Goal: Task Accomplishment & Management: Use online tool/utility

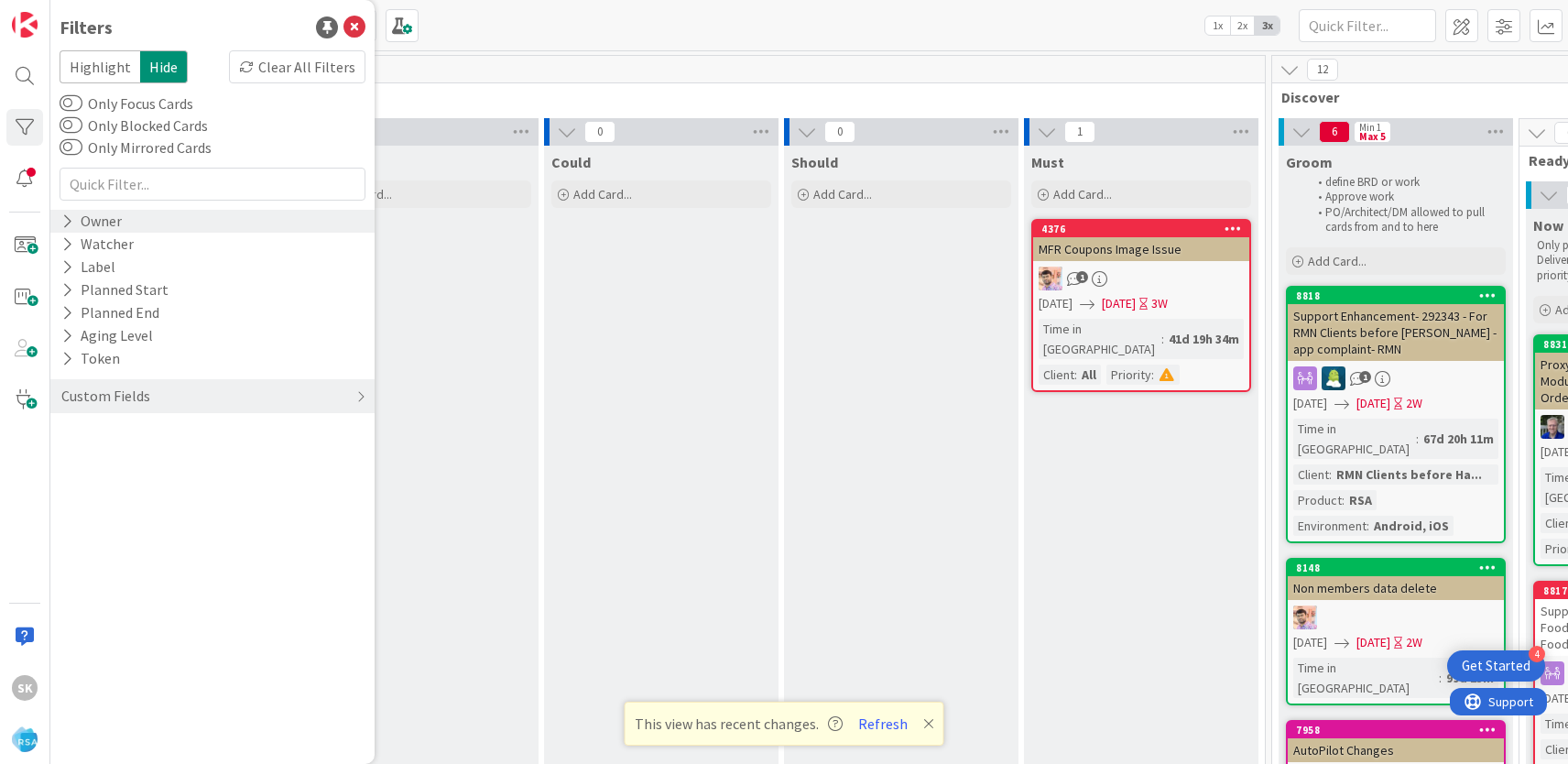
click at [65, 223] on icon at bounding box center [67, 221] width 12 height 15
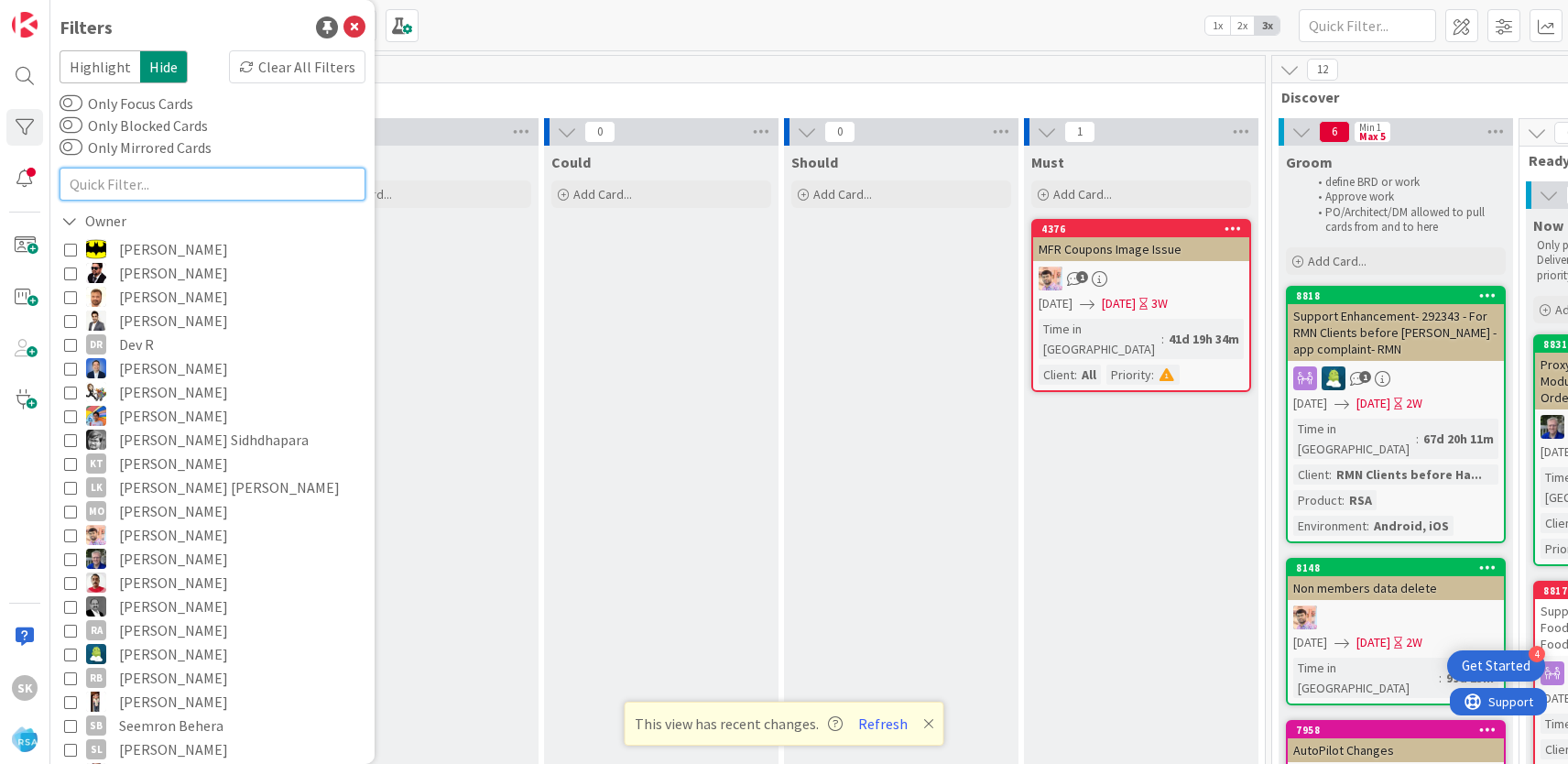
click at [212, 198] on input "text" at bounding box center [212, 183] width 305 height 33
type input "su"
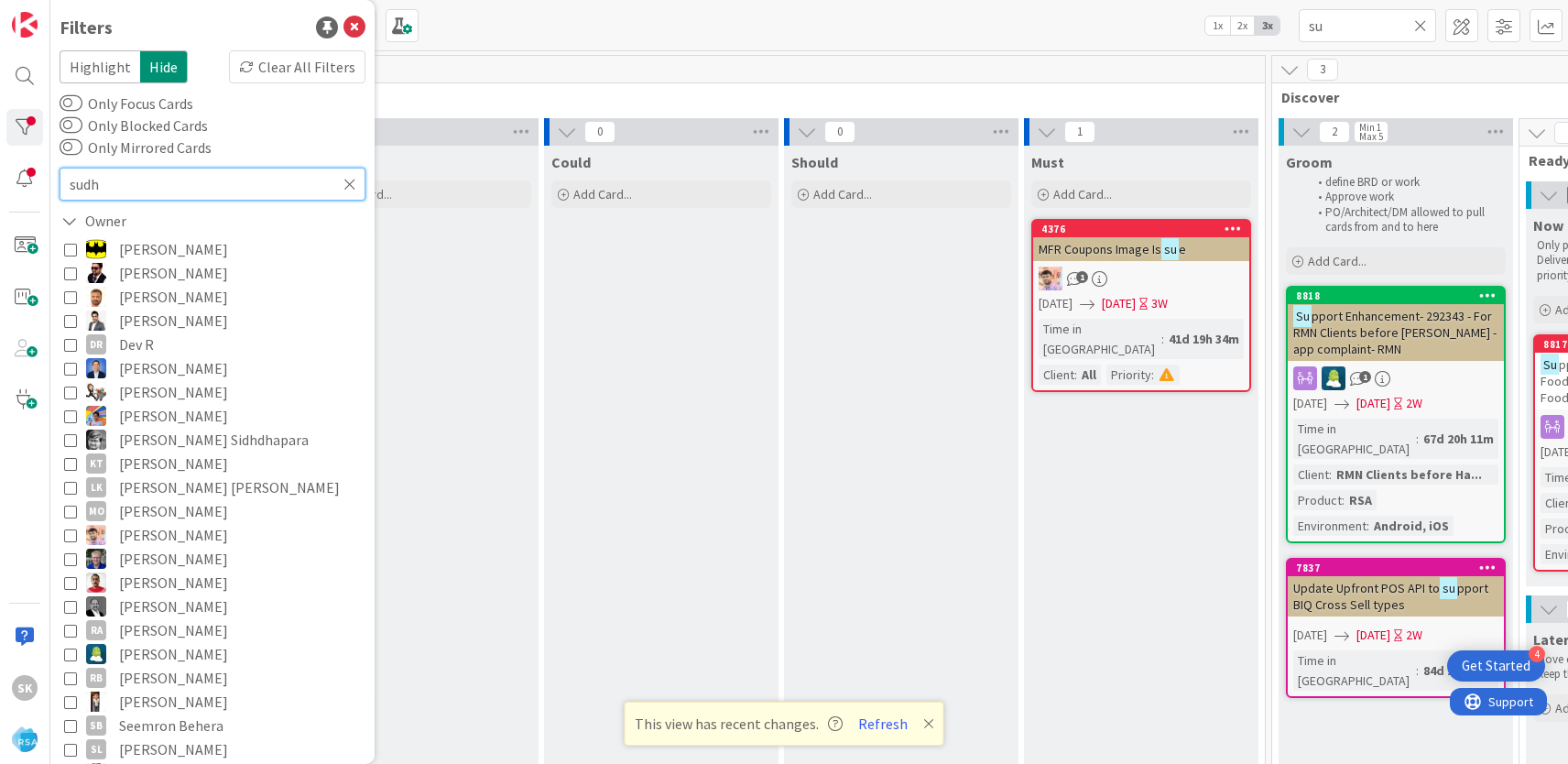
type input "sudhe"
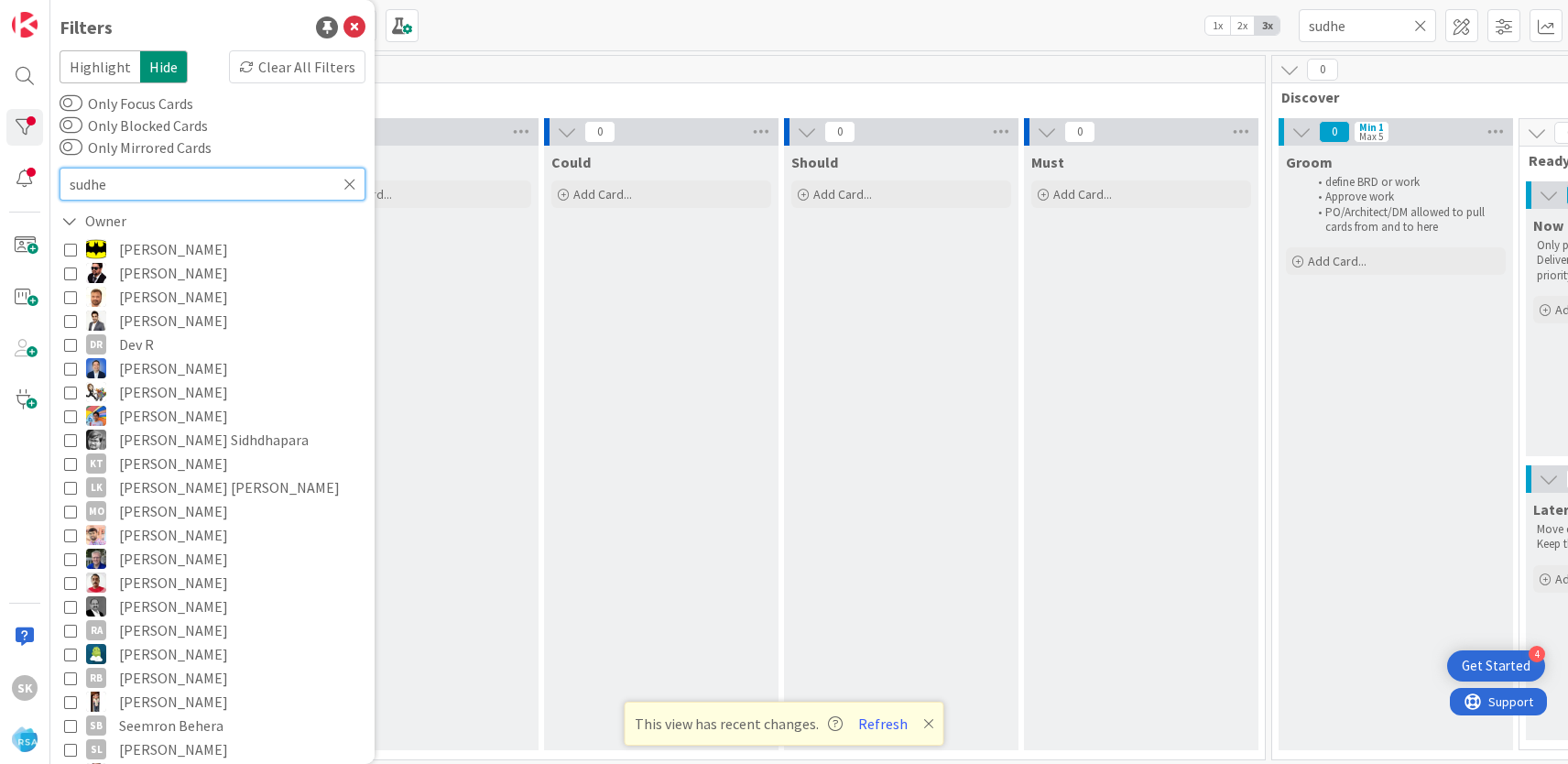
type input "sudhe"
click at [356, 187] on icon at bounding box center [350, 183] width 13 height 16
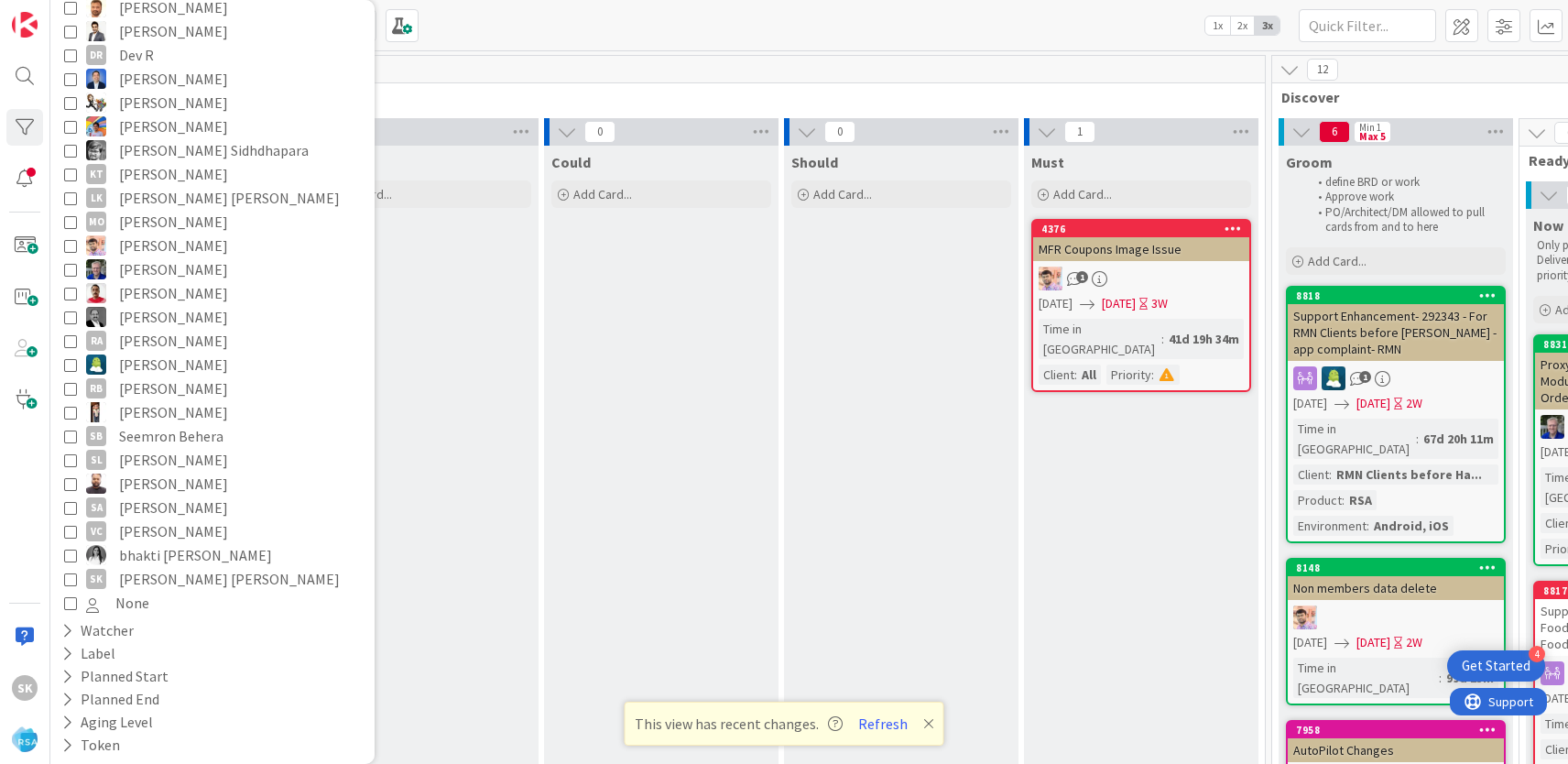
scroll to position [348, 0]
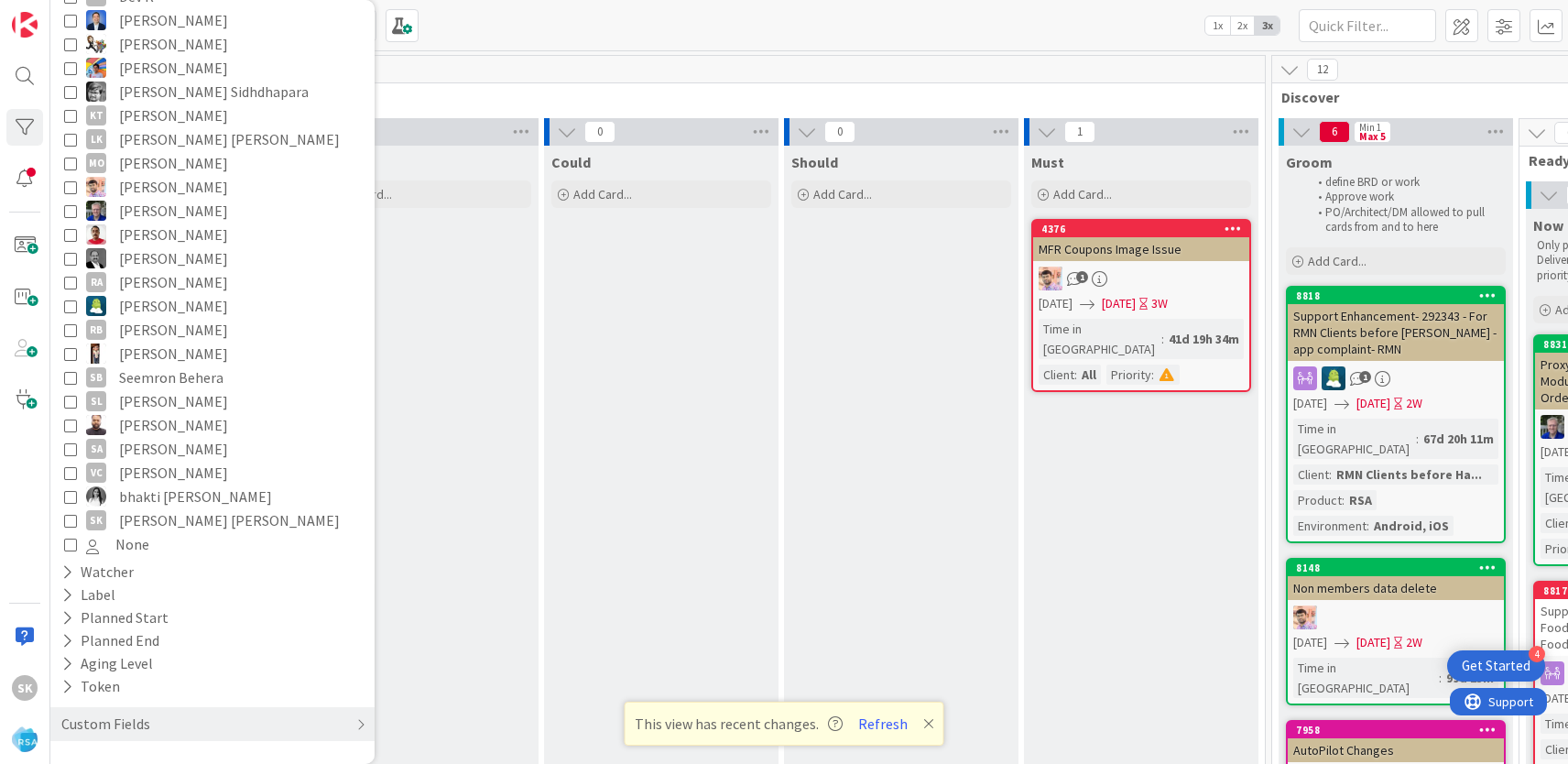
click at [64, 524] on icon at bounding box center [71, 520] width 13 height 13
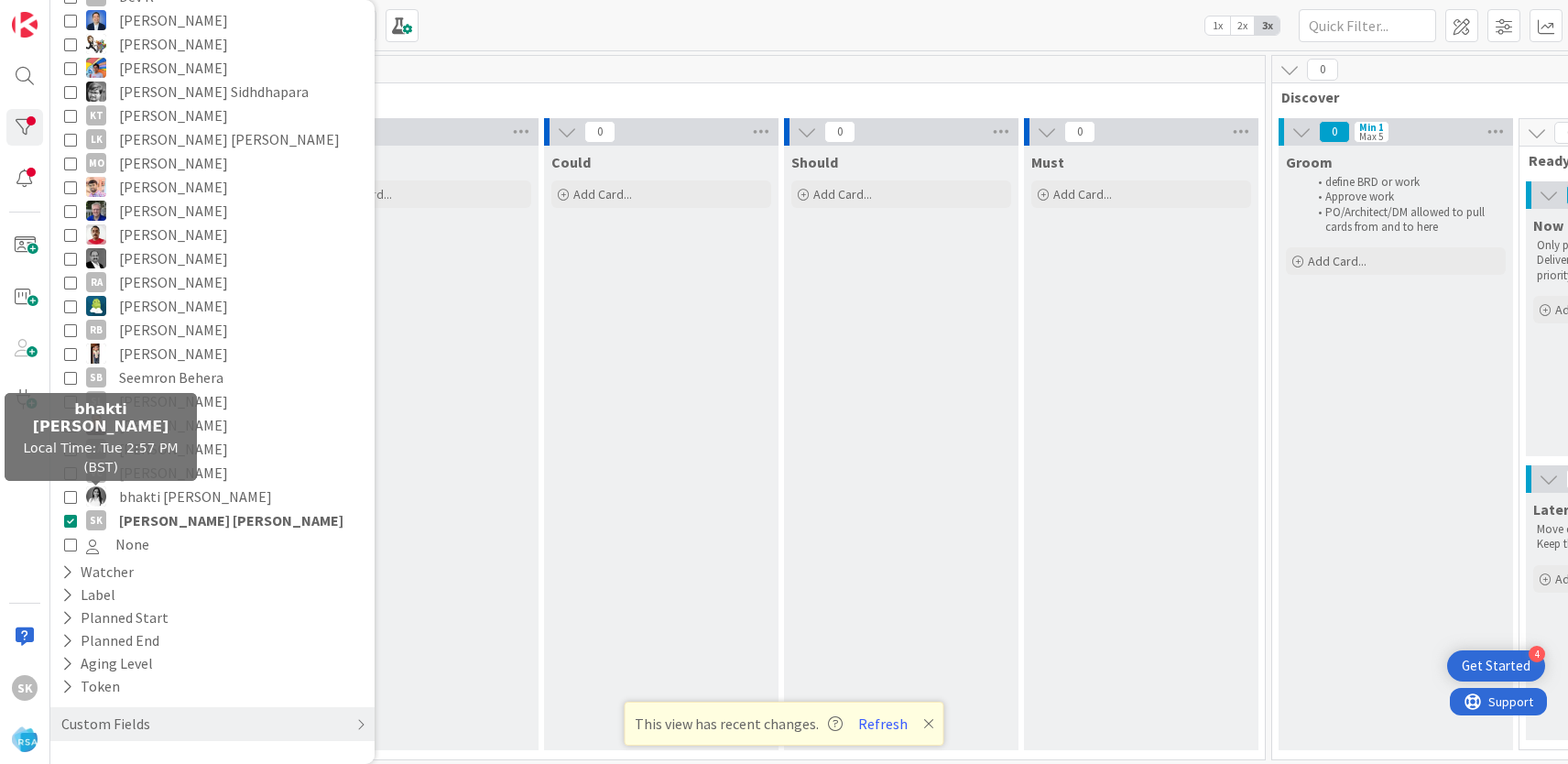
click at [101, 495] on img at bounding box center [96, 495] width 20 height 20
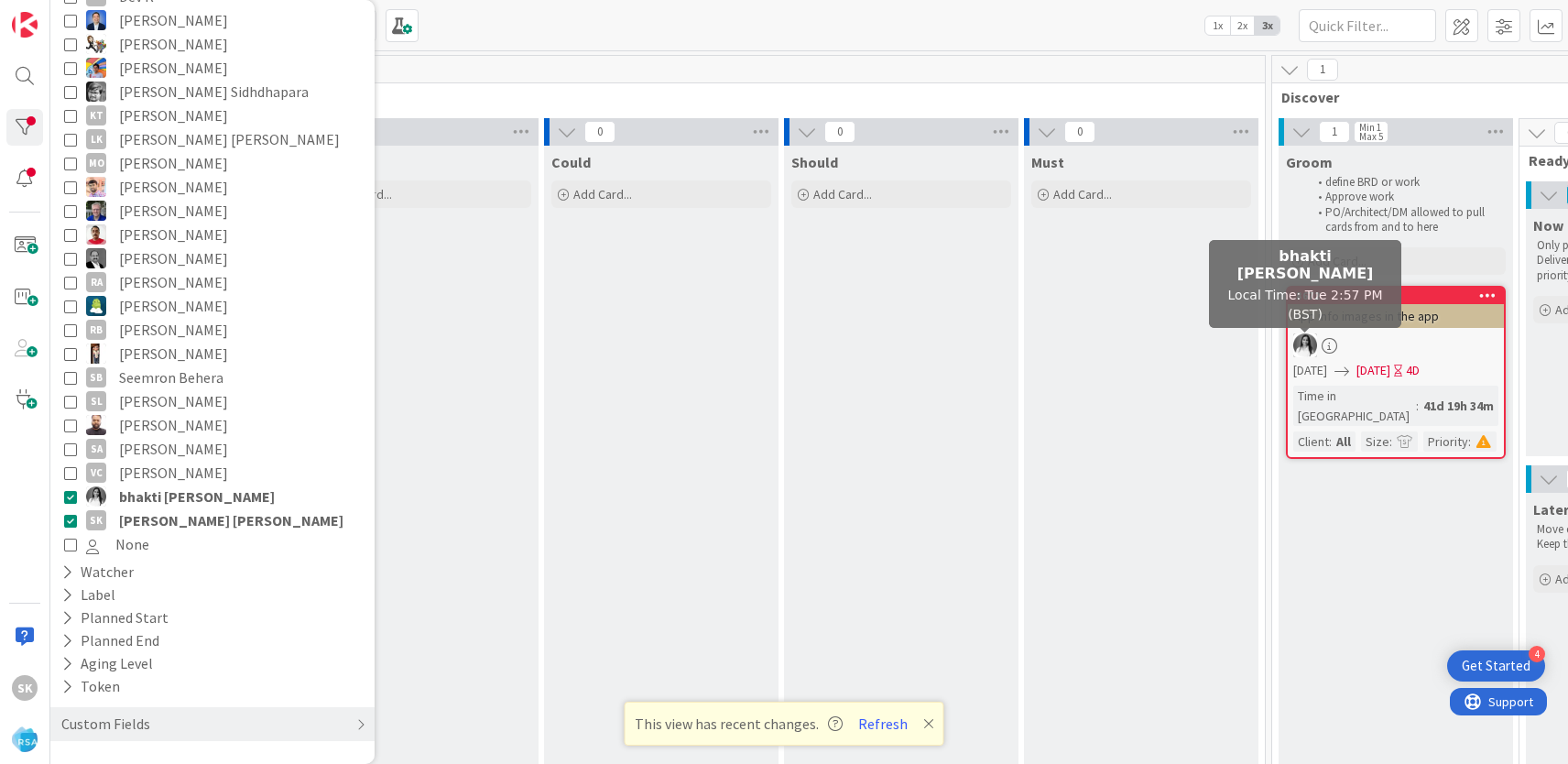
click at [1304, 345] on img at bounding box center [1304, 345] width 24 height 24
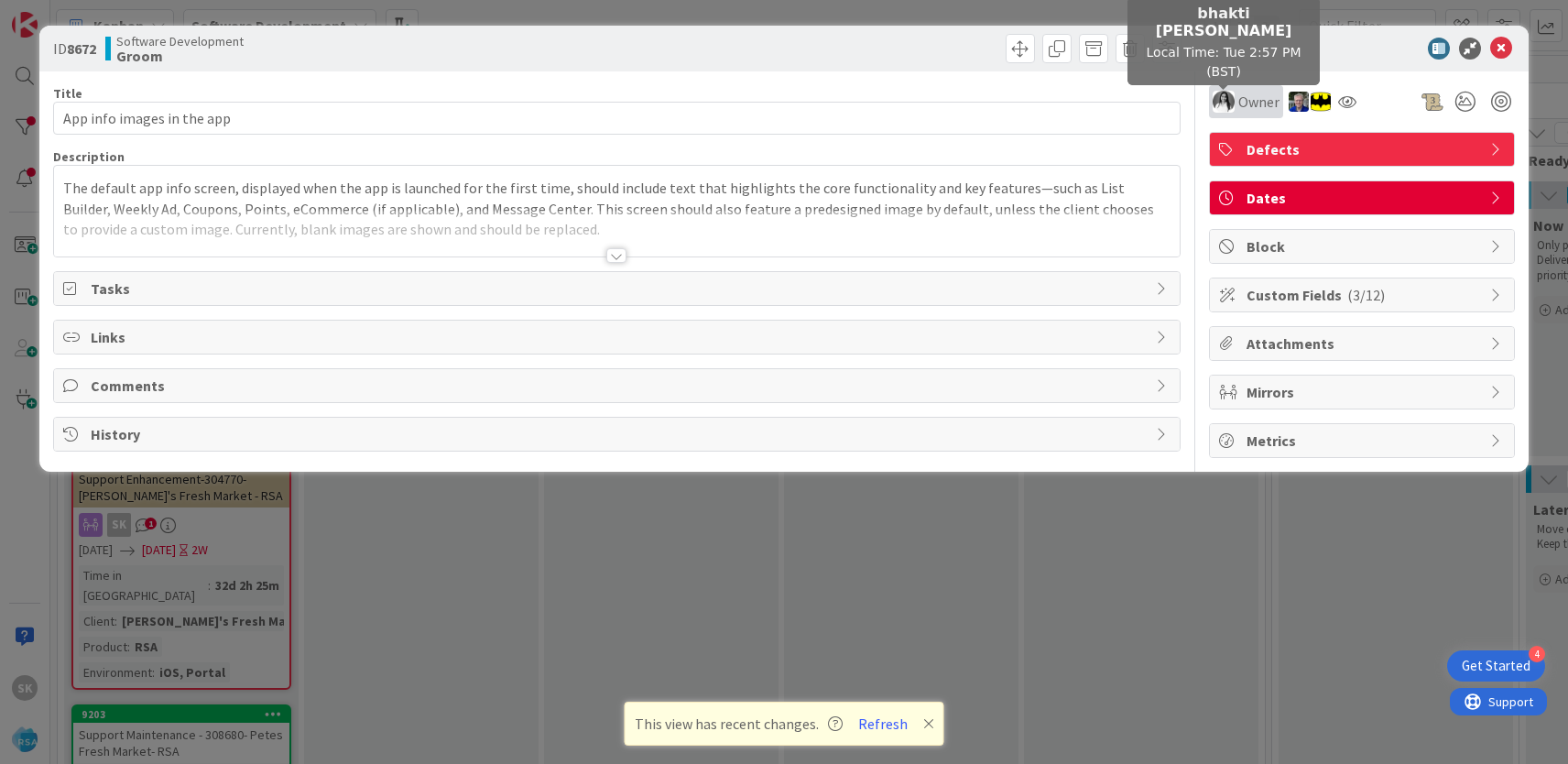
click at [1234, 100] on div "Owner" at bounding box center [1246, 101] width 67 height 22
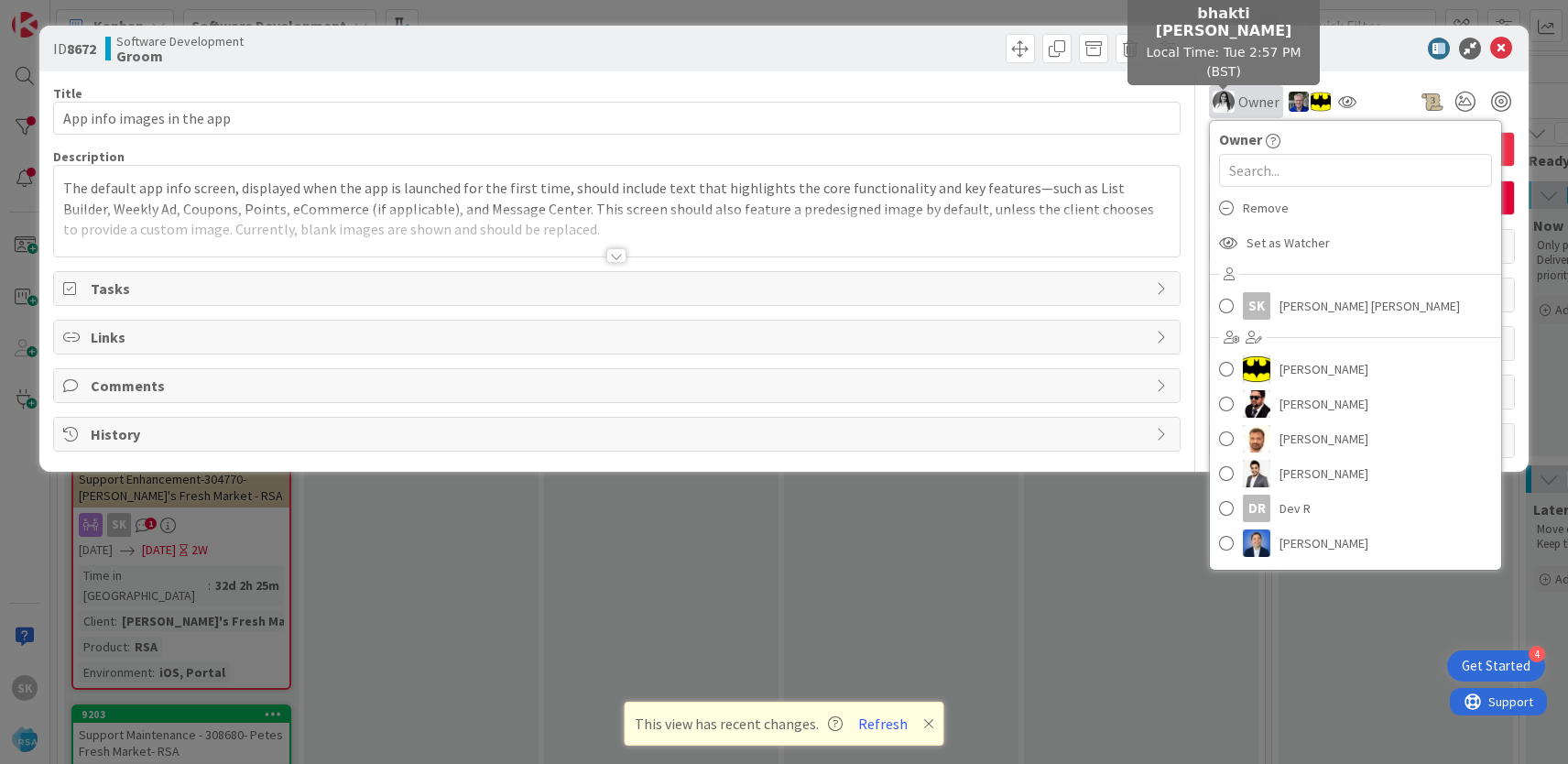
click at [1221, 103] on img at bounding box center [1223, 101] width 22 height 22
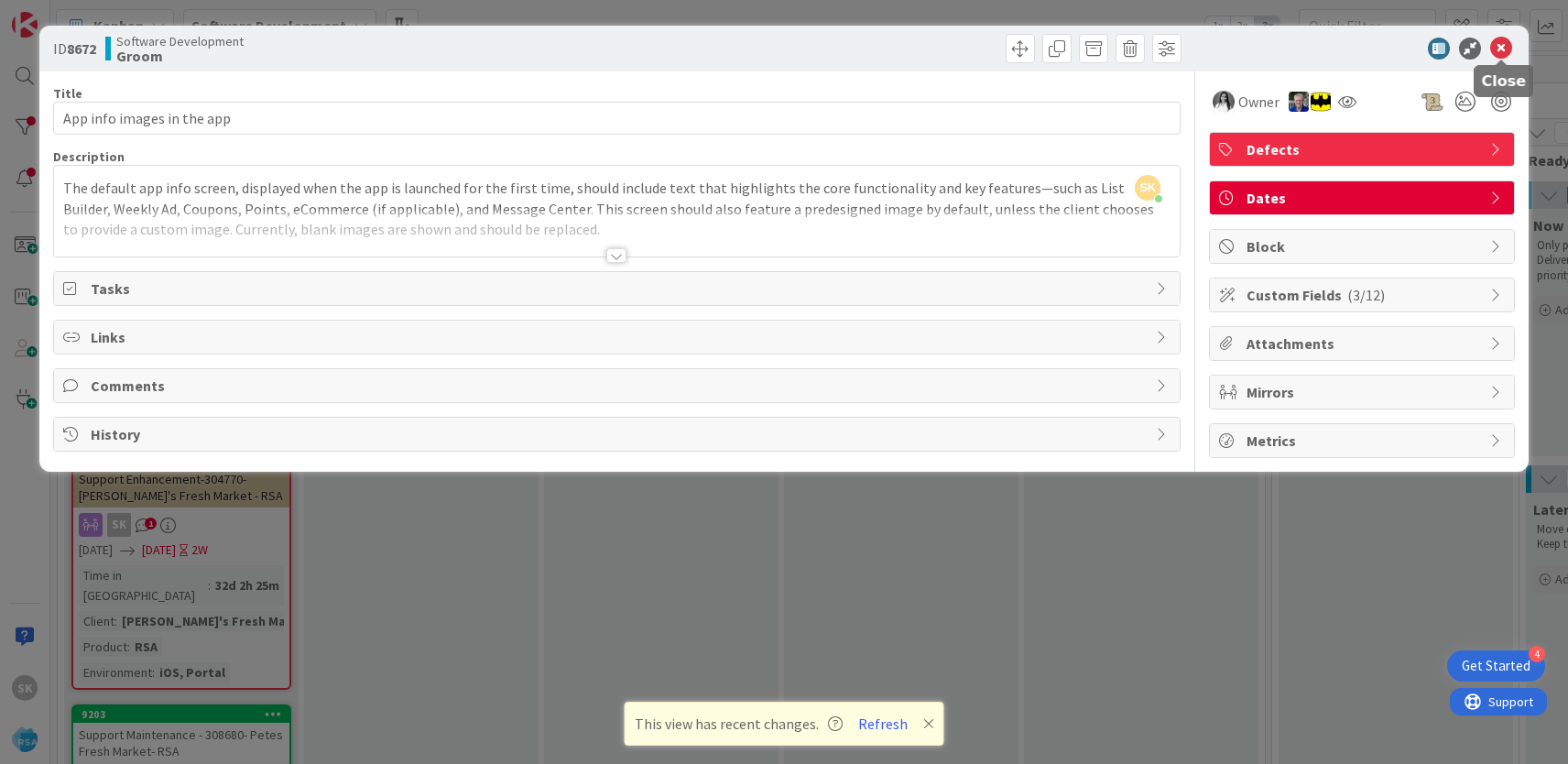
click at [1497, 49] on icon at bounding box center [1501, 48] width 22 height 22
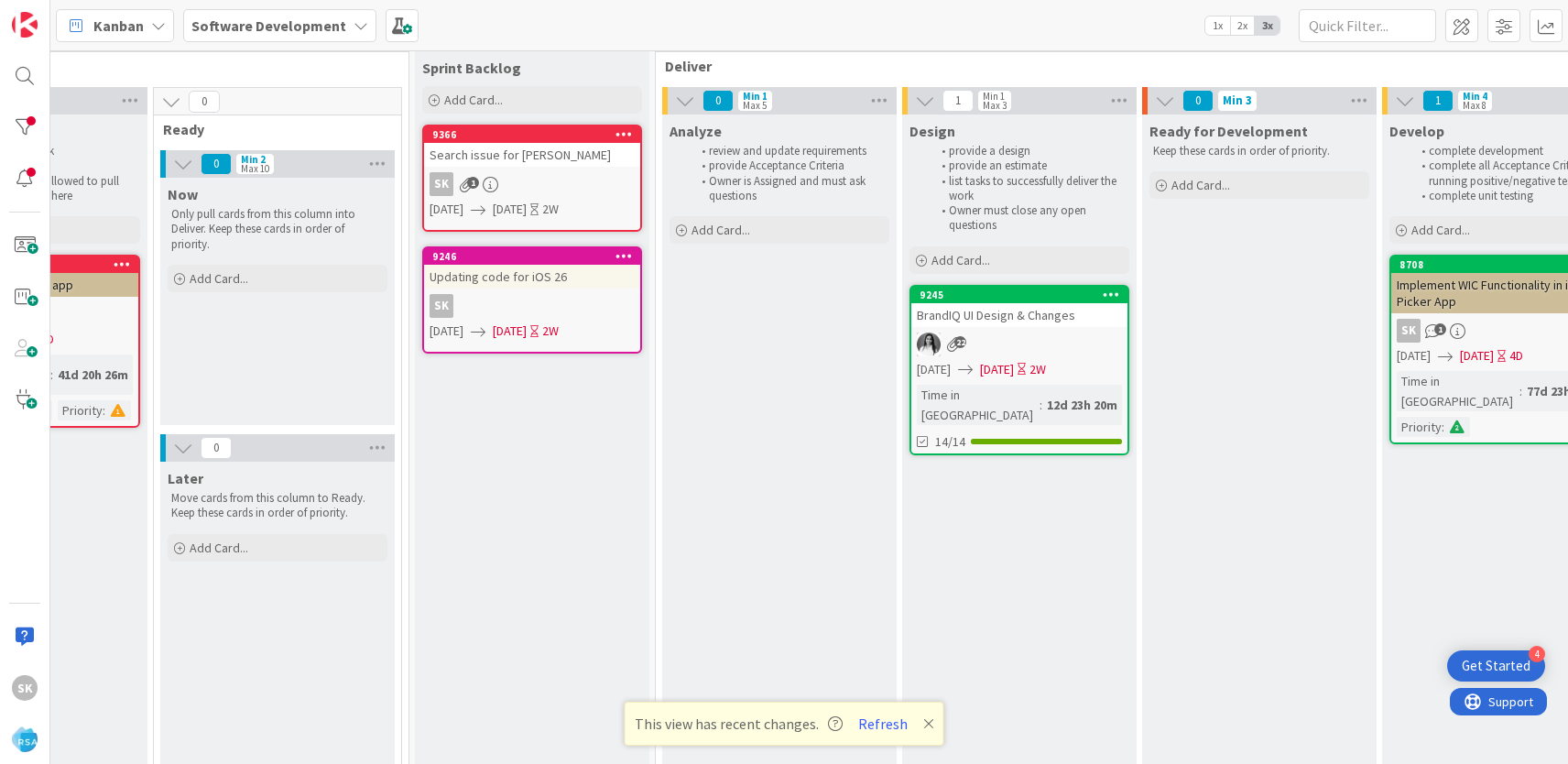
scroll to position [31, 1283]
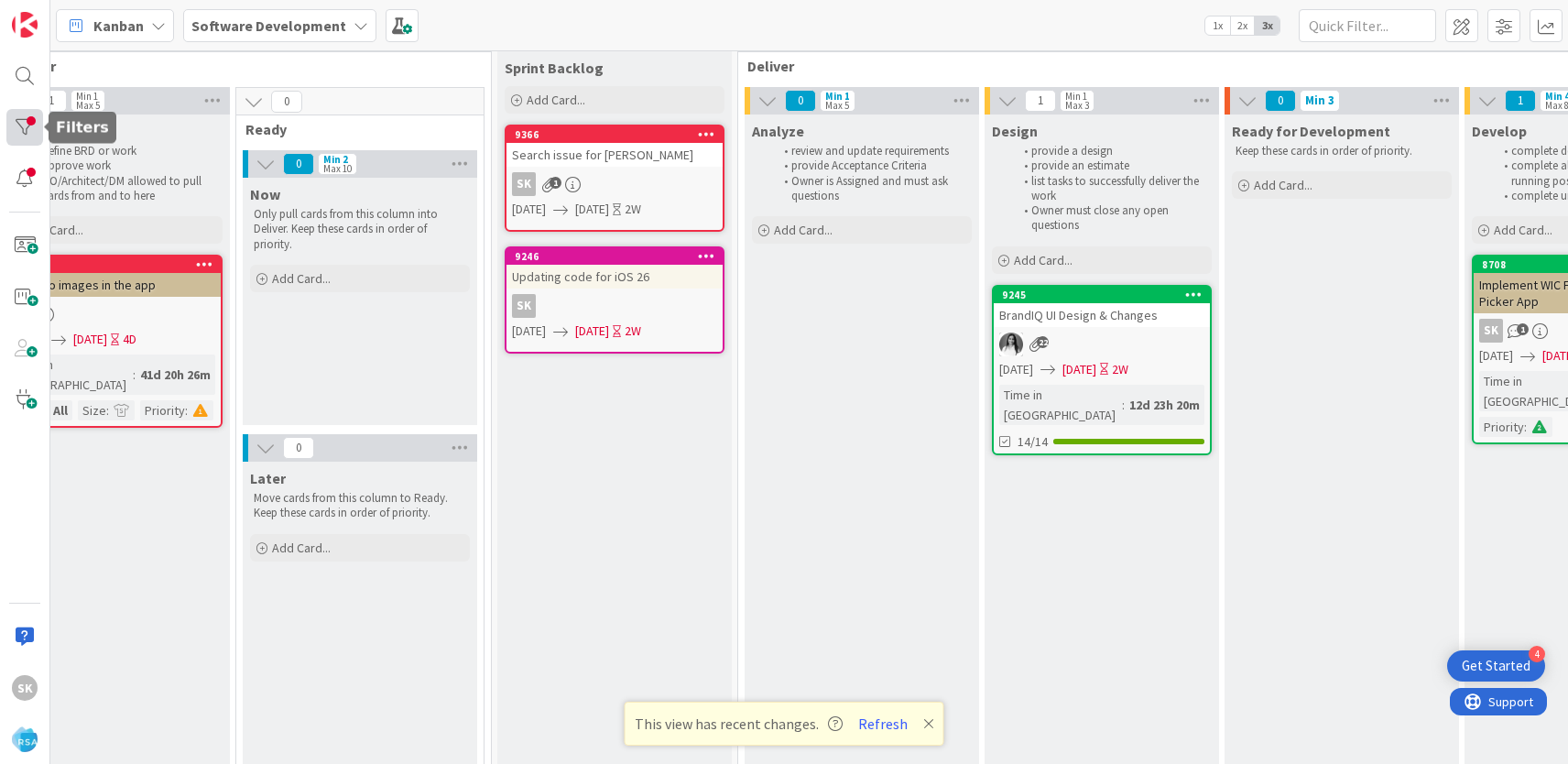
click at [23, 128] on div at bounding box center [25, 127] width 37 height 37
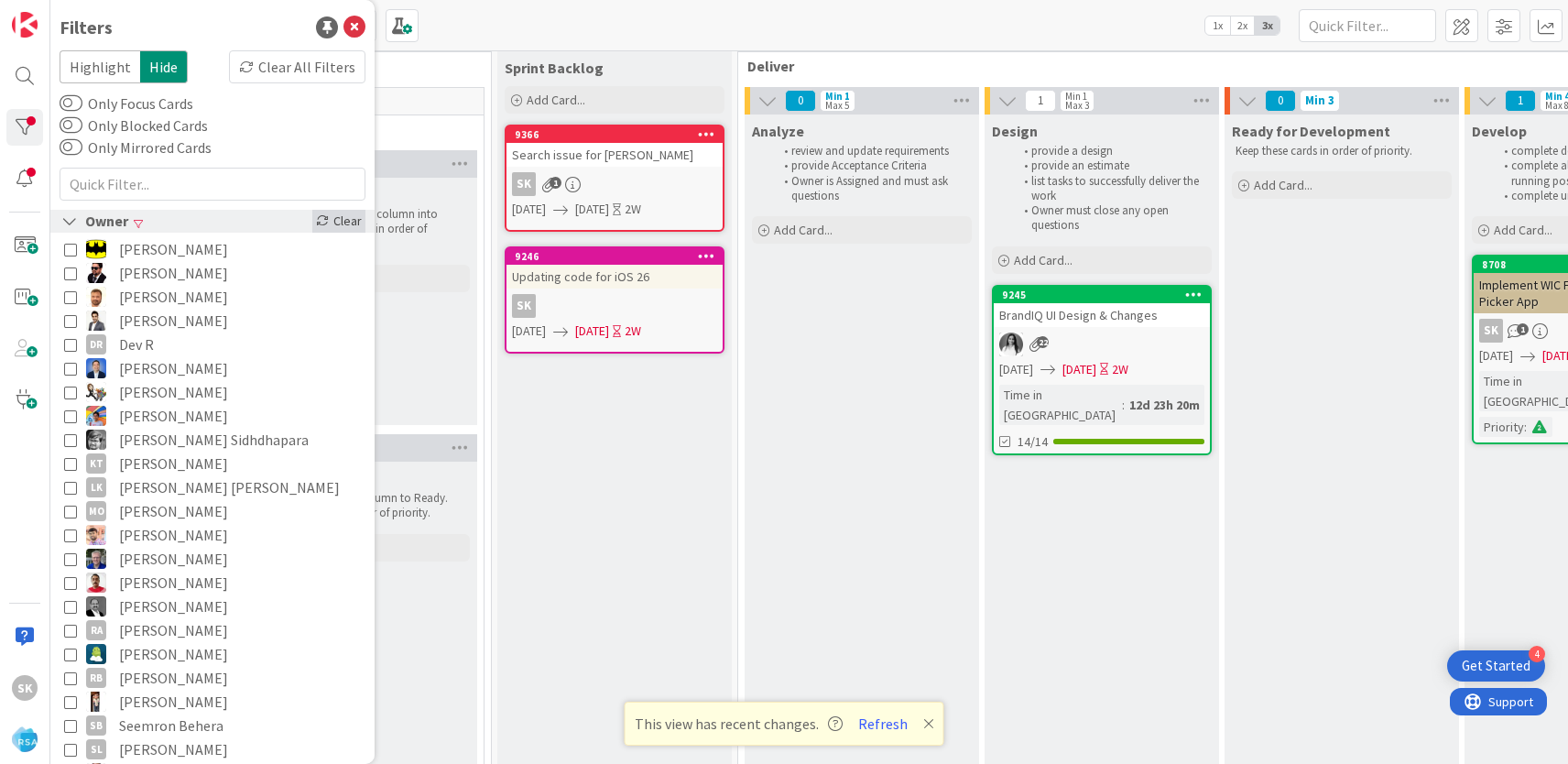
click at [348, 222] on div "Clear" at bounding box center [339, 221] width 53 height 23
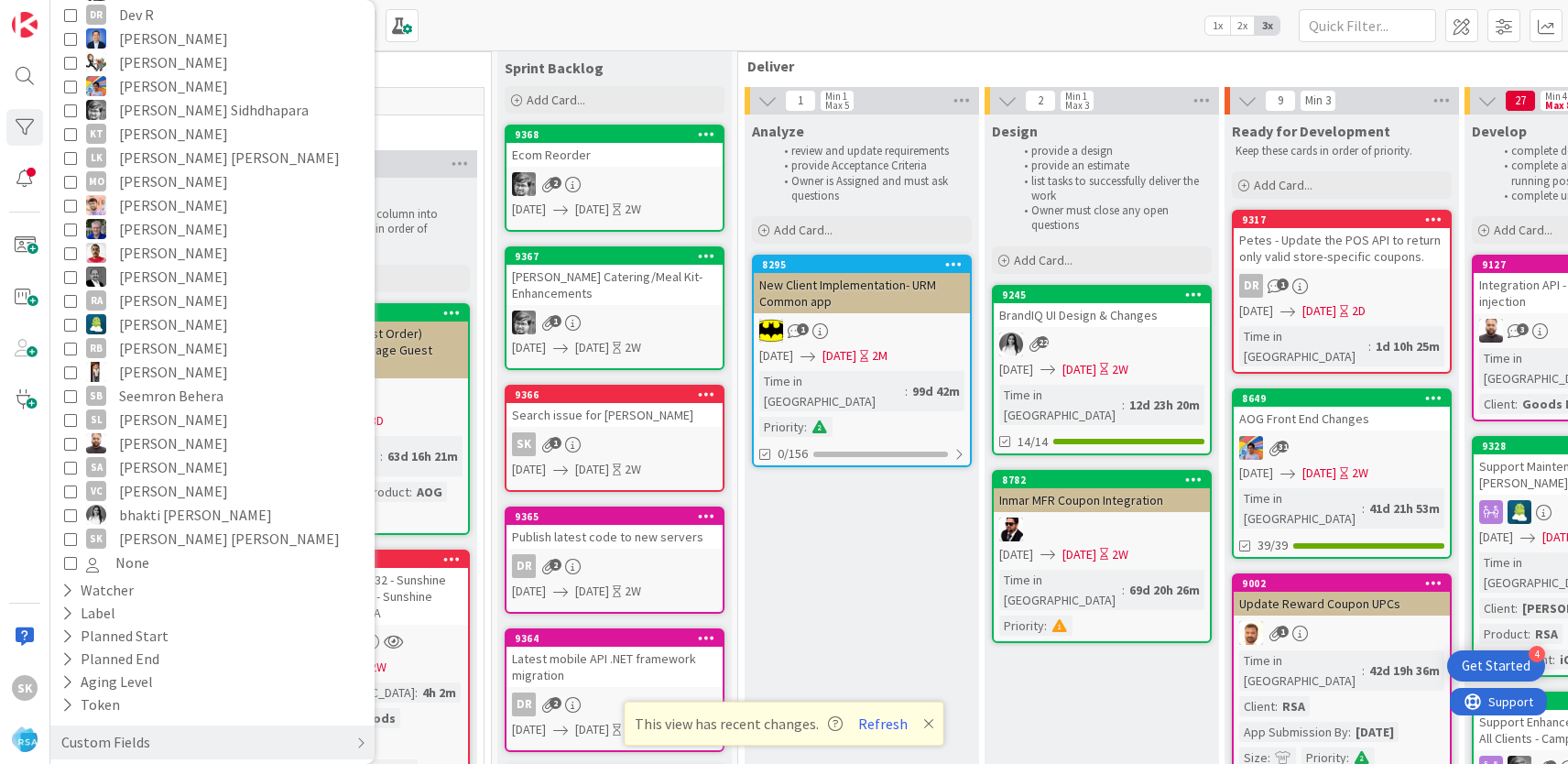
scroll to position [348, 0]
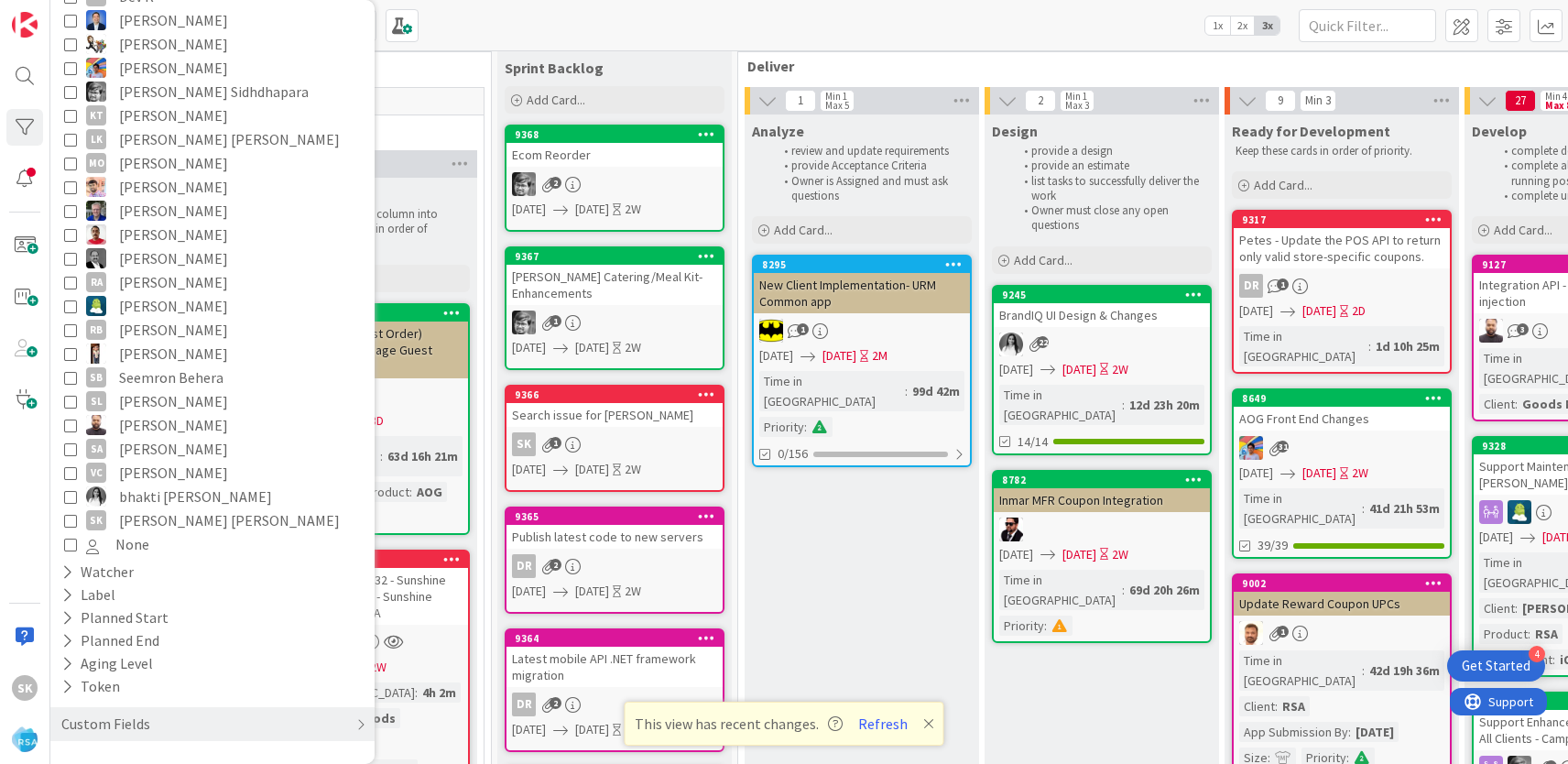
click at [74, 522] on icon at bounding box center [71, 520] width 13 height 13
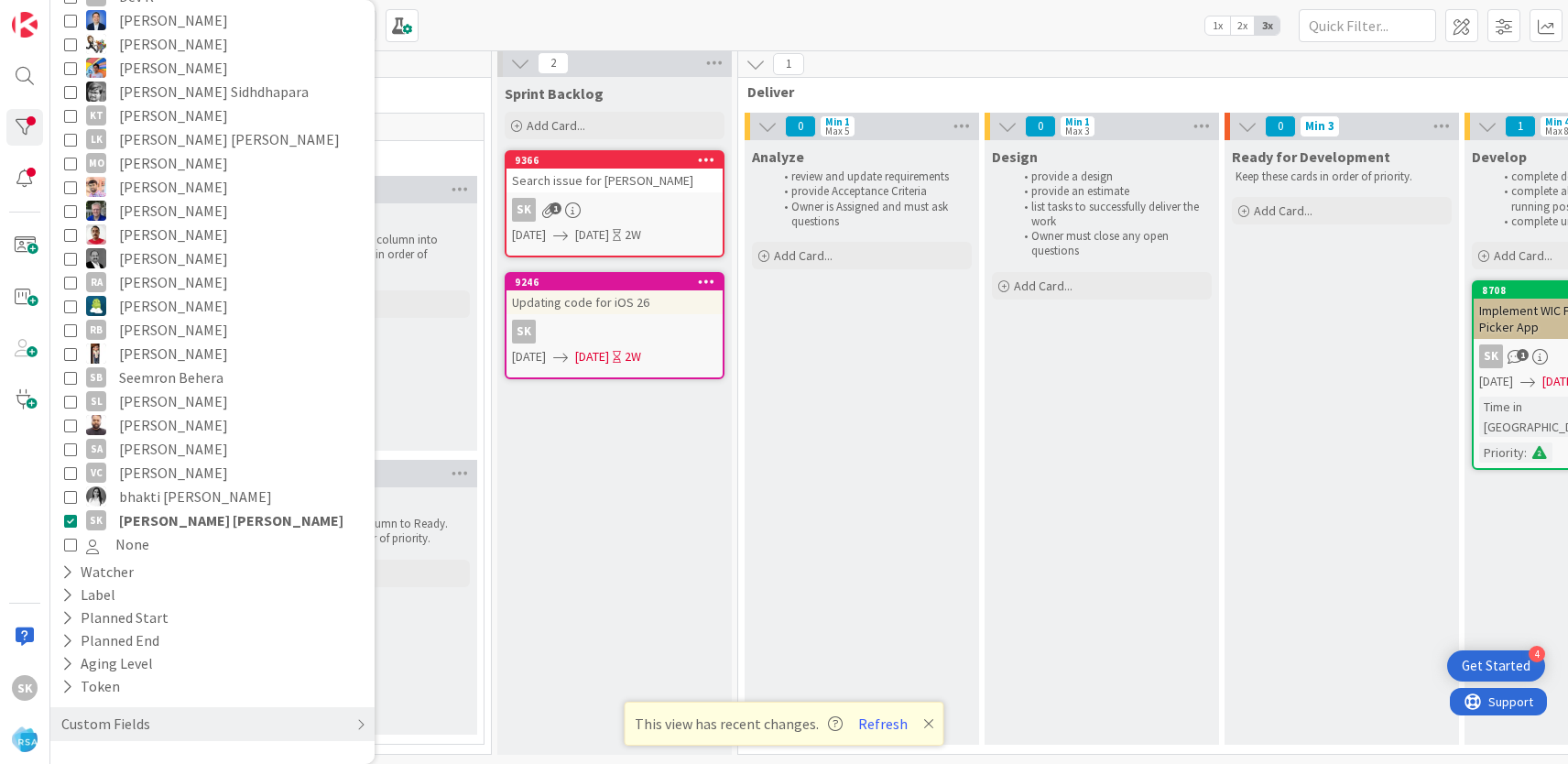
scroll to position [6, 1283]
click at [807, 508] on div "Analyze review and update requirements provide Acceptance Criteria Owner is Ass…" at bounding box center [862, 442] width 235 height 604
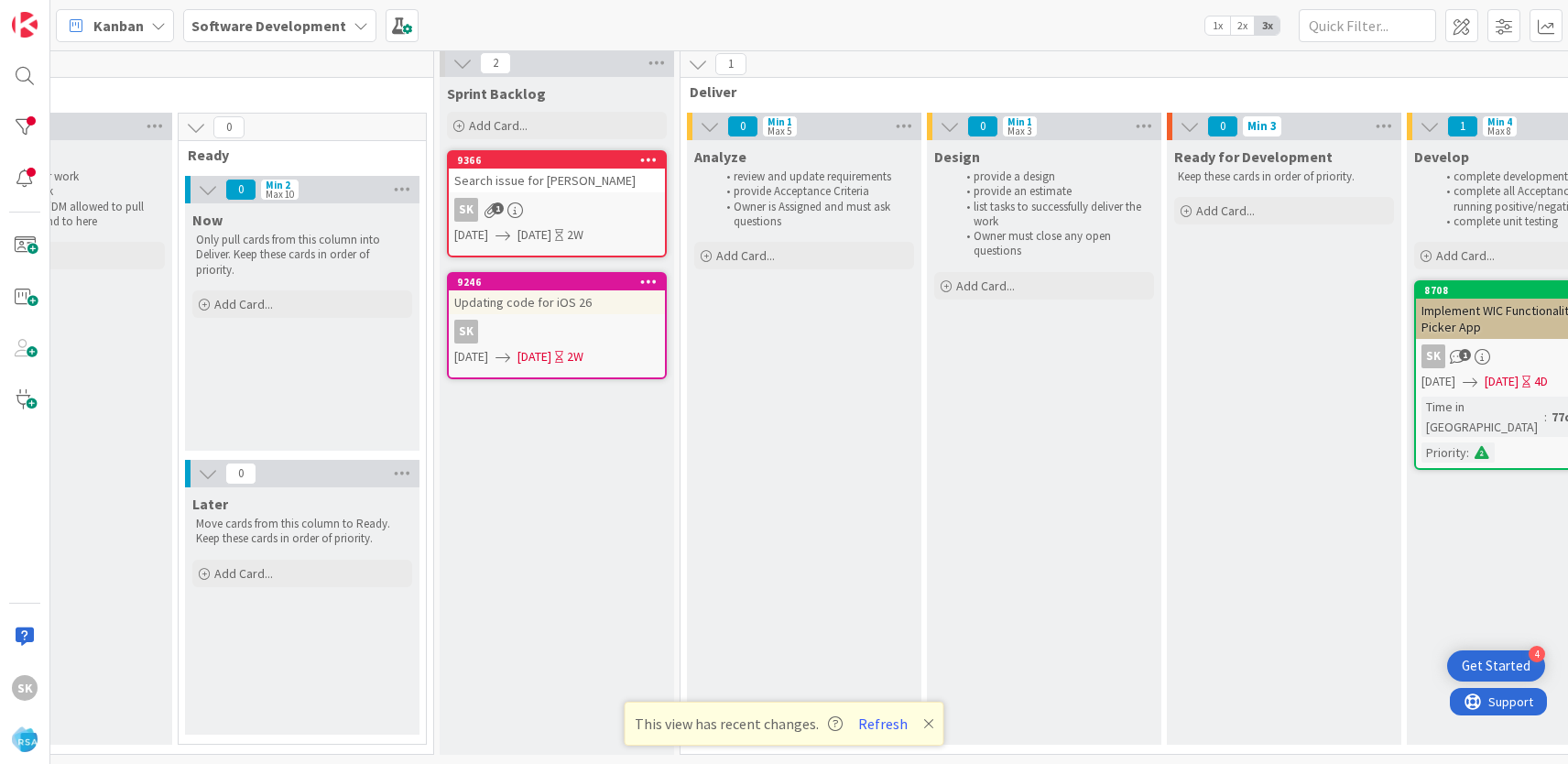
scroll to position [6, 911]
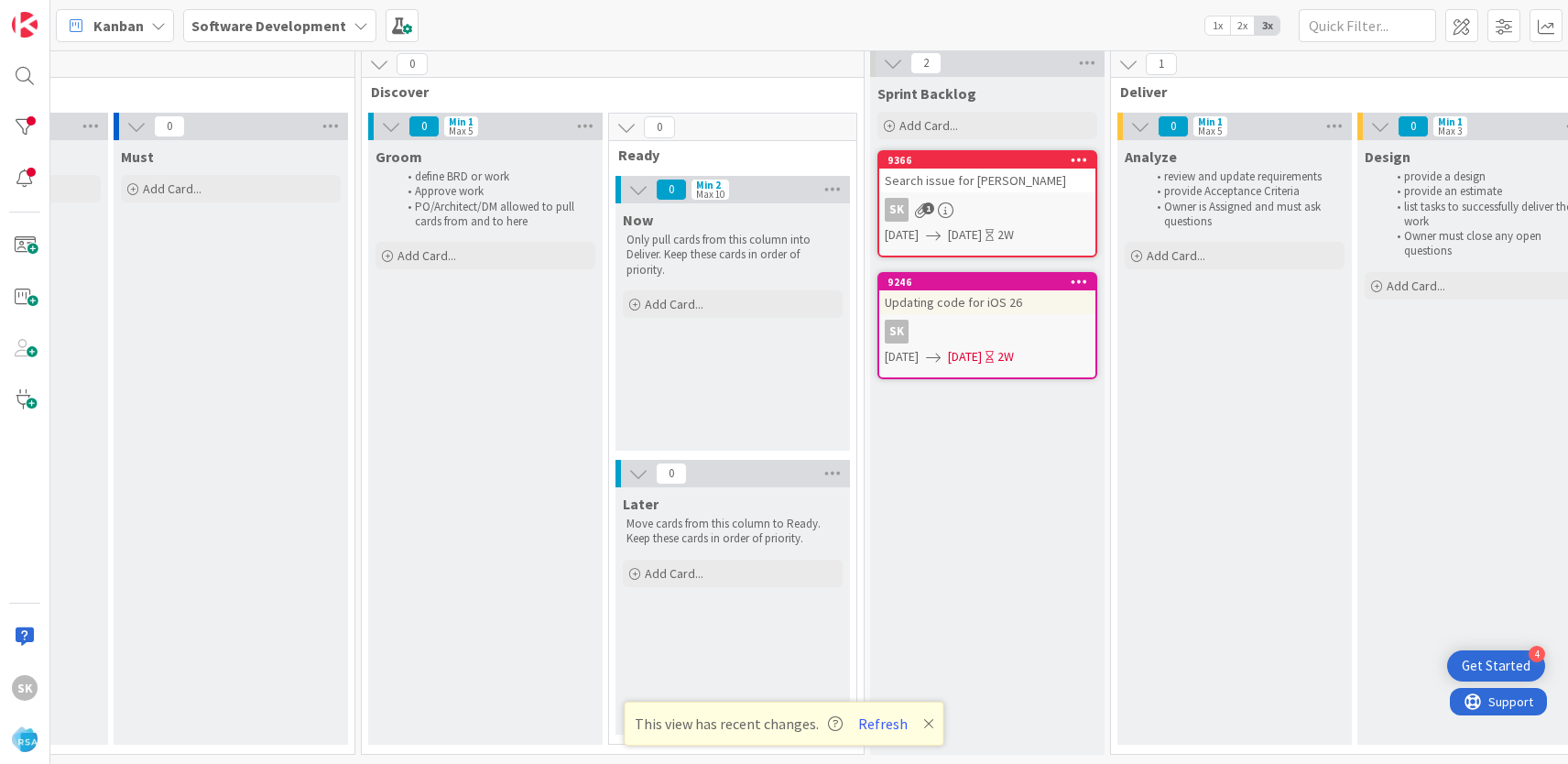
click at [1068, 295] on div "Updating code for iOS 26" at bounding box center [987, 302] width 217 height 24
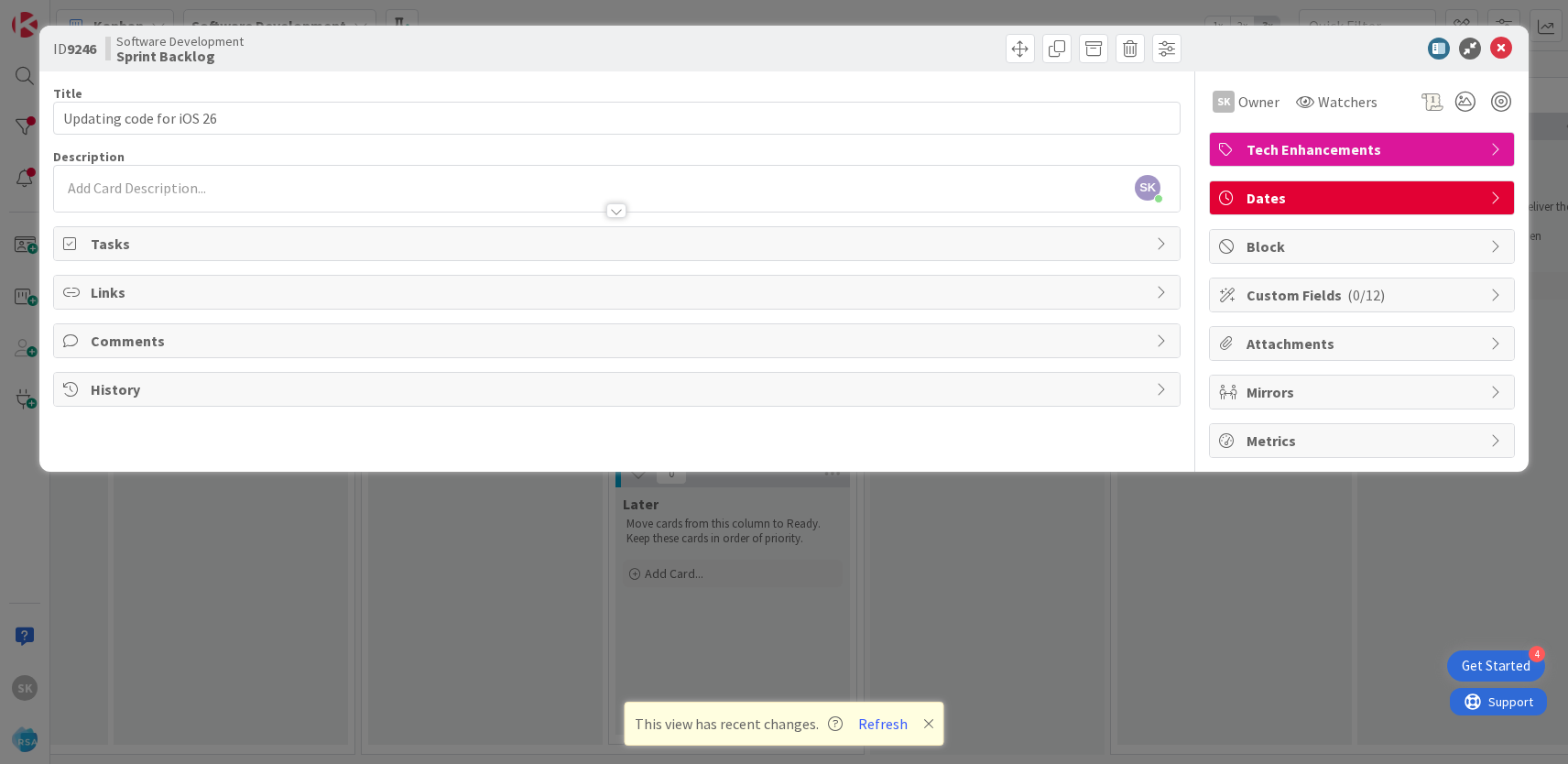
click at [350, 342] on span "Comments" at bounding box center [618, 340] width 1056 height 22
click at [150, 381] on button "Add Comment" at bounding box center [122, 383] width 118 height 33
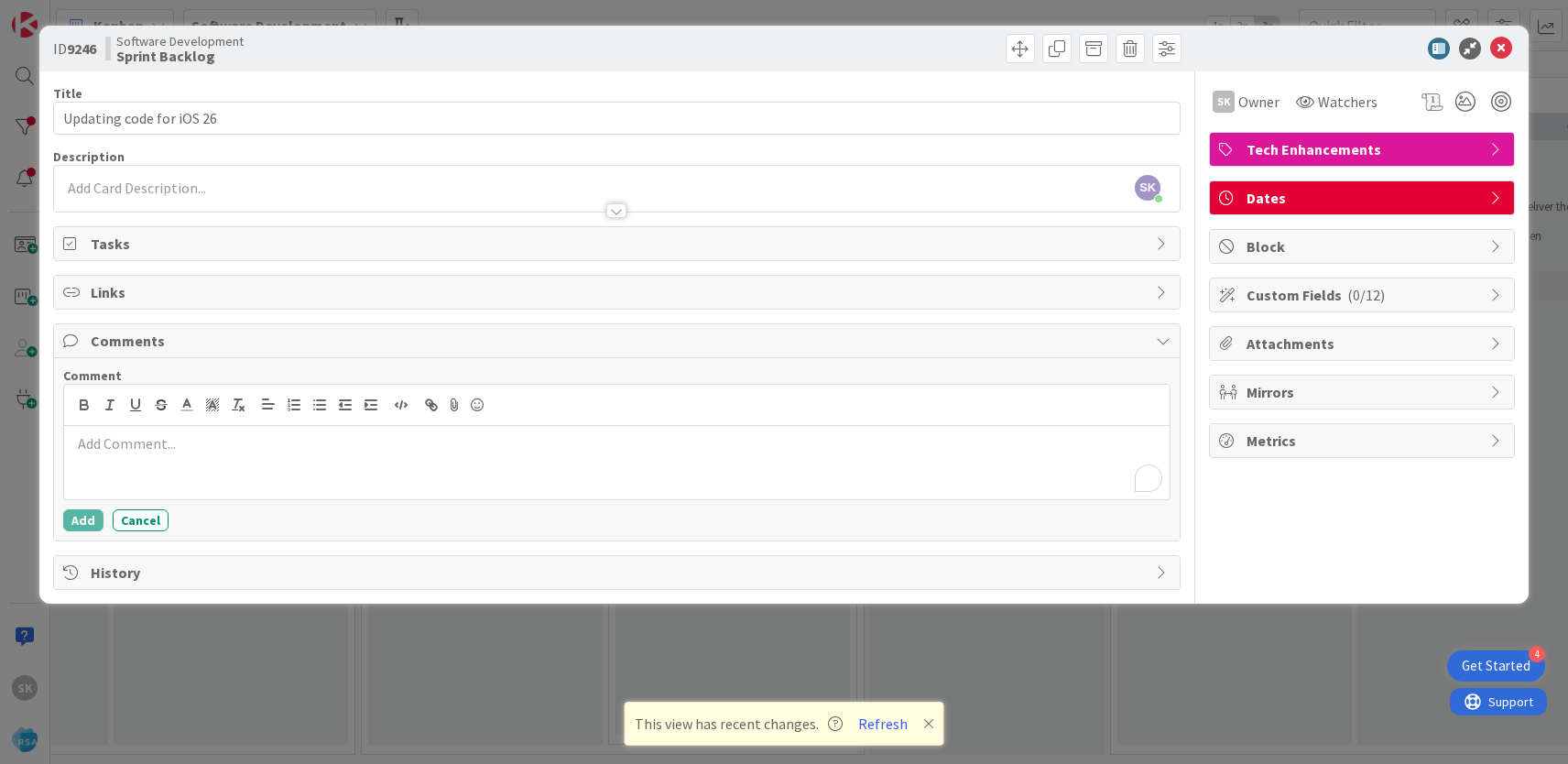
click at [237, 464] on div "To enrich screen reader interactions, please activate Accessibility in Grammarl…" at bounding box center [617, 461] width 1106 height 73
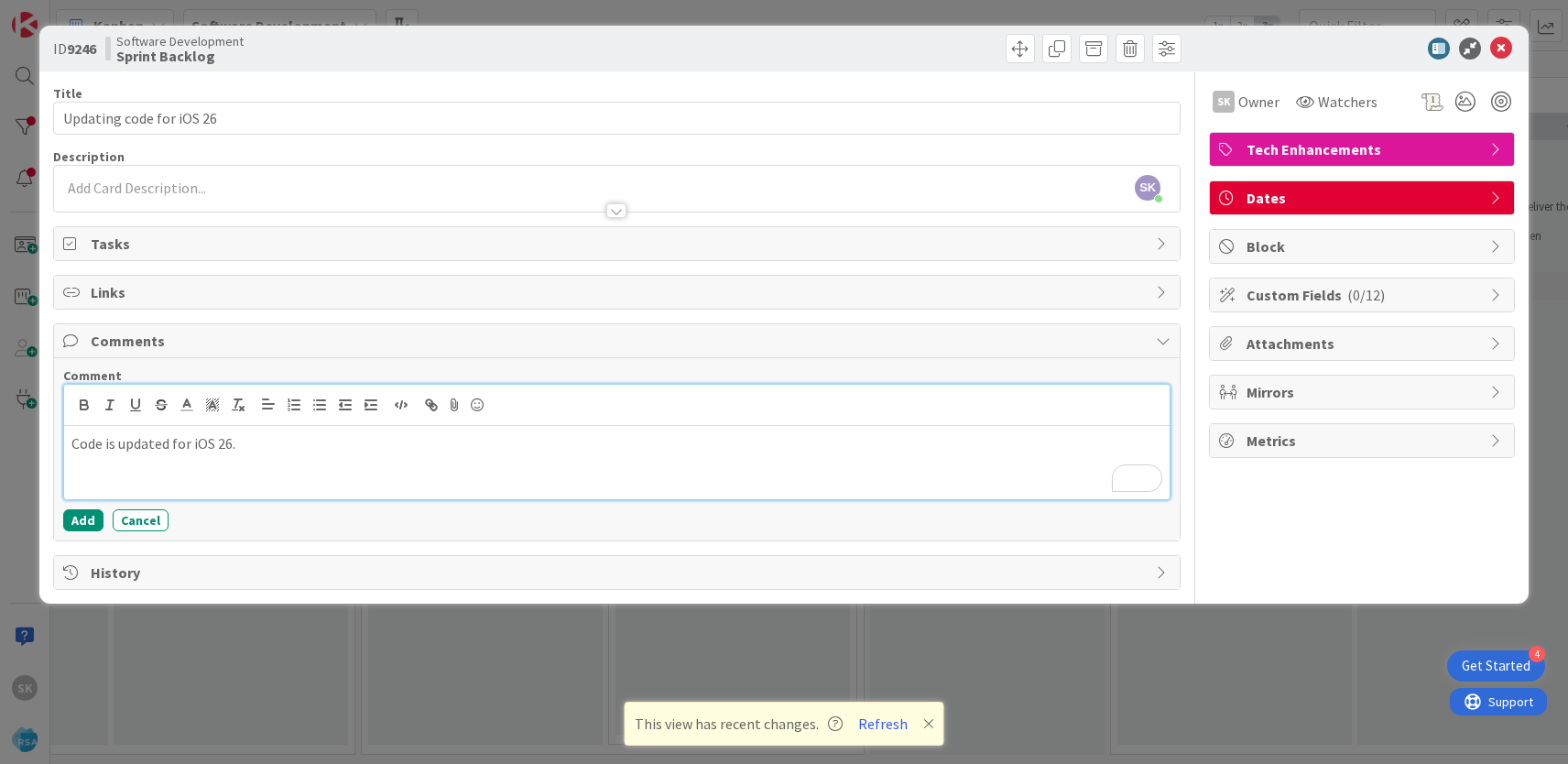
click at [750, 442] on p "Code is updated for iOS 26." at bounding box center [617, 443] width 1090 height 21
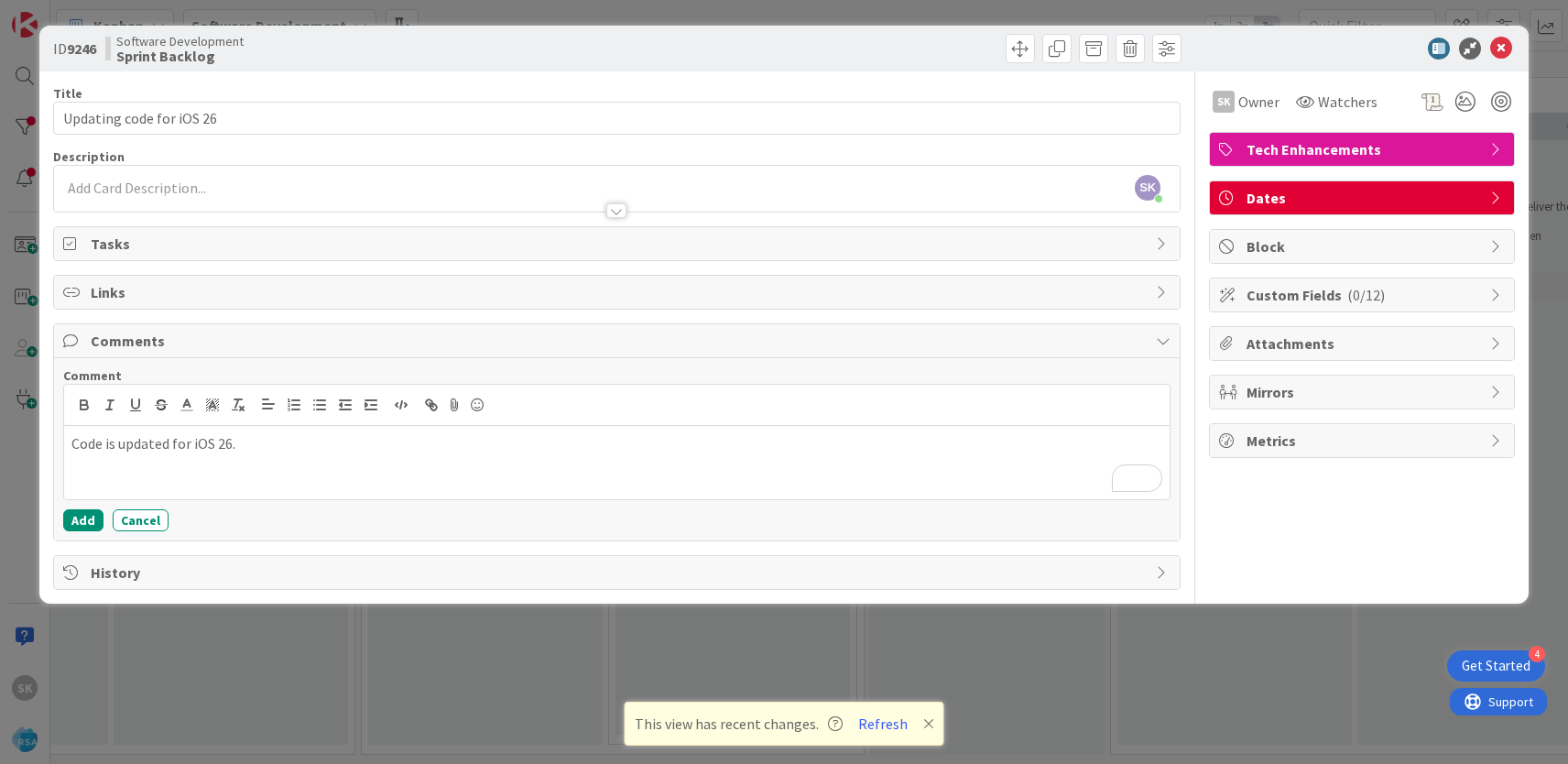
drag, startPoint x: 918, startPoint y: 37, endPoint x: 832, endPoint y: 37, distance: 86.0
click at [832, 37] on div at bounding box center [902, 48] width 560 height 29
click at [1019, 55] on span at bounding box center [1019, 48] width 29 height 29
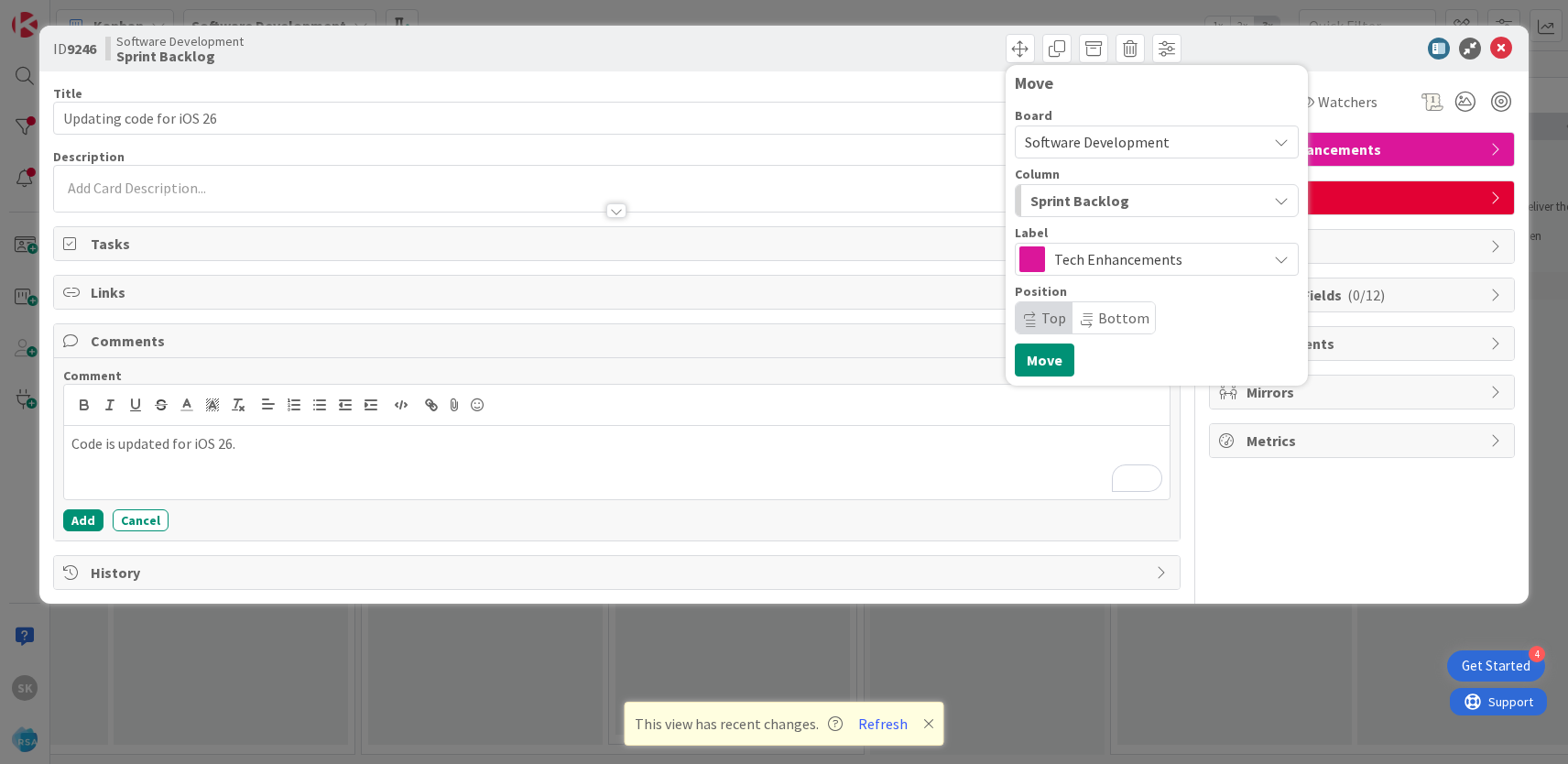
click at [1169, 205] on div "Sprint Backlog" at bounding box center [1146, 200] width 241 height 29
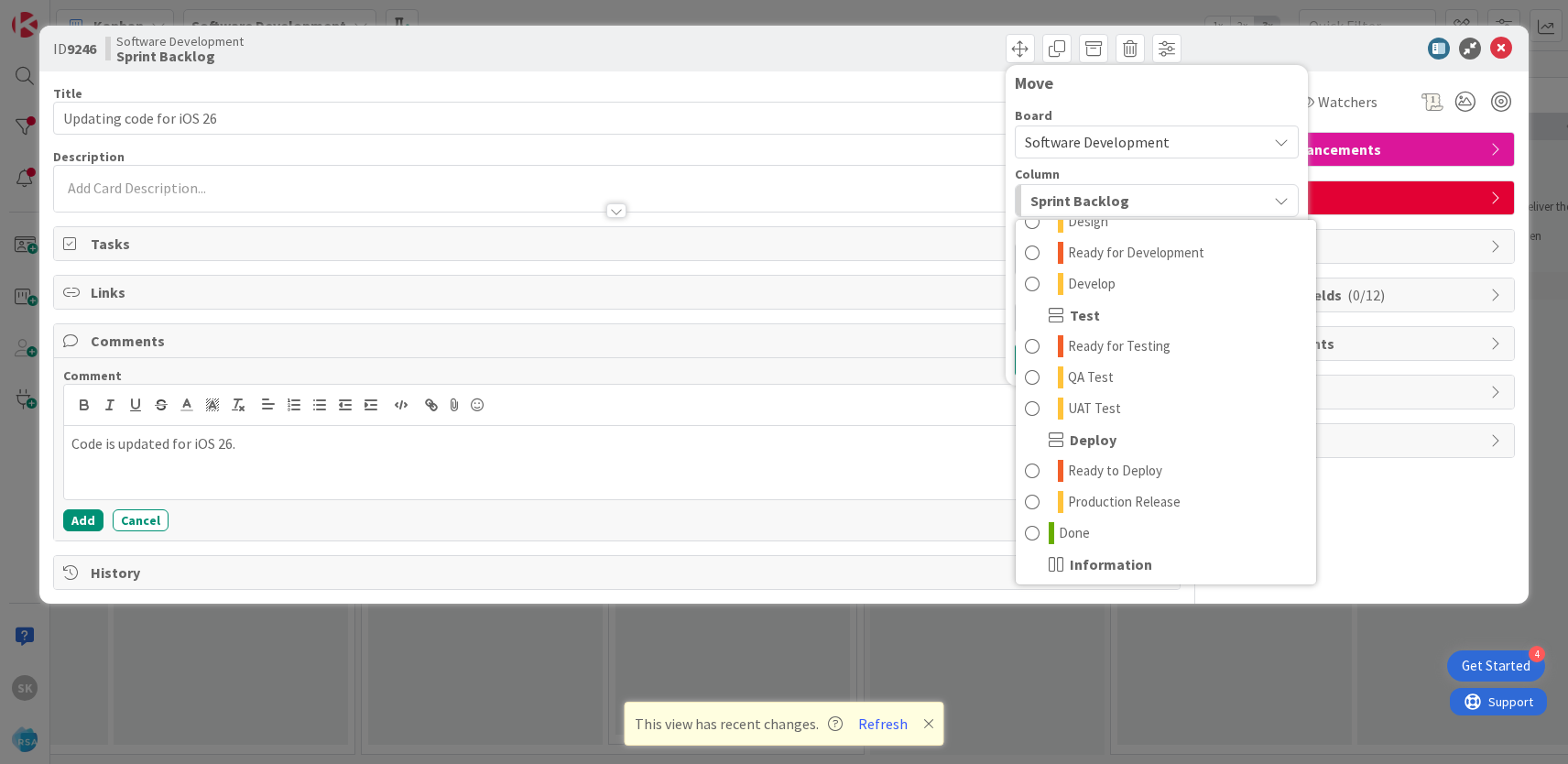
scroll to position [522, 0]
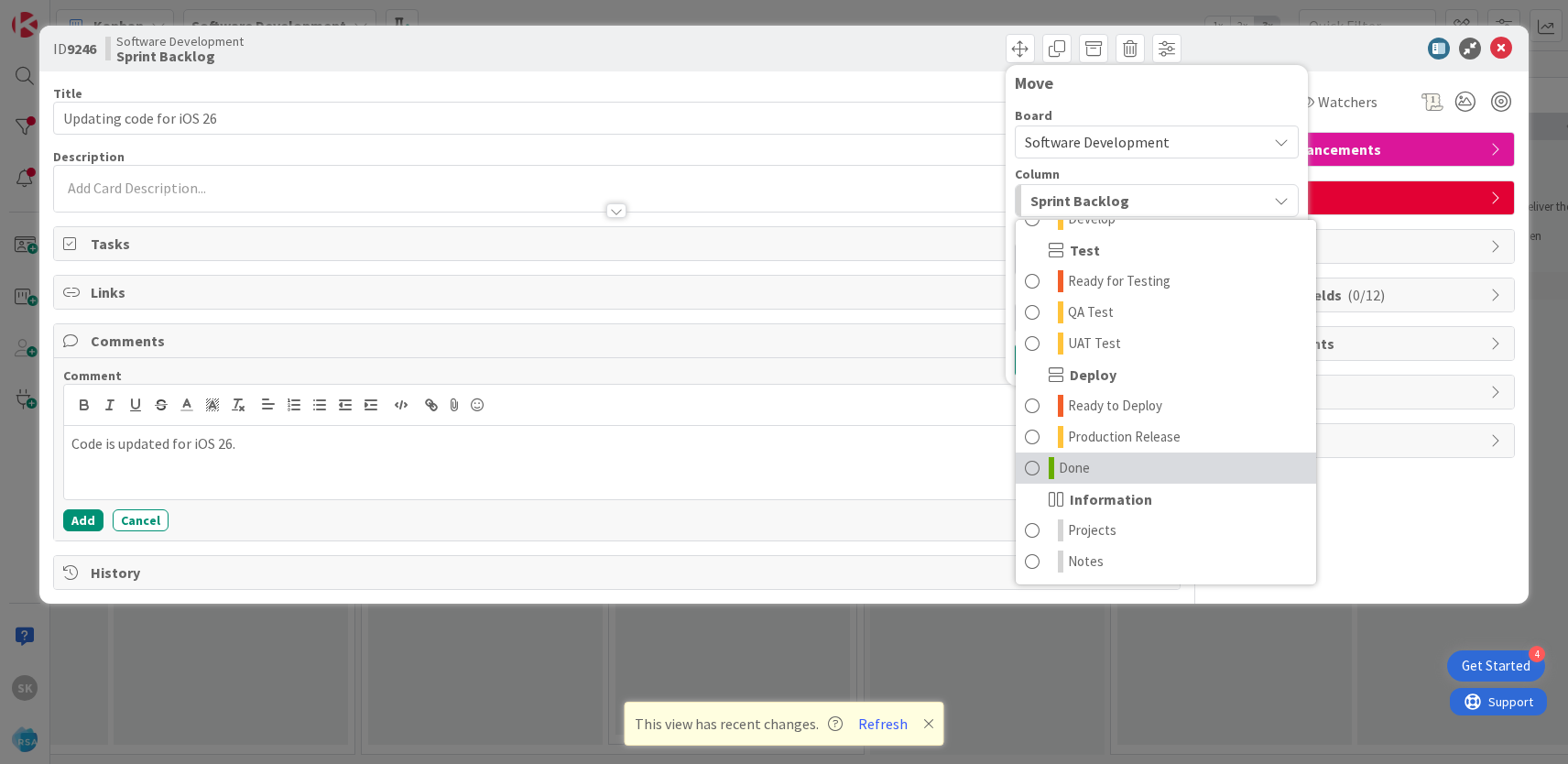
click at [1030, 476] on span at bounding box center [1032, 467] width 14 height 22
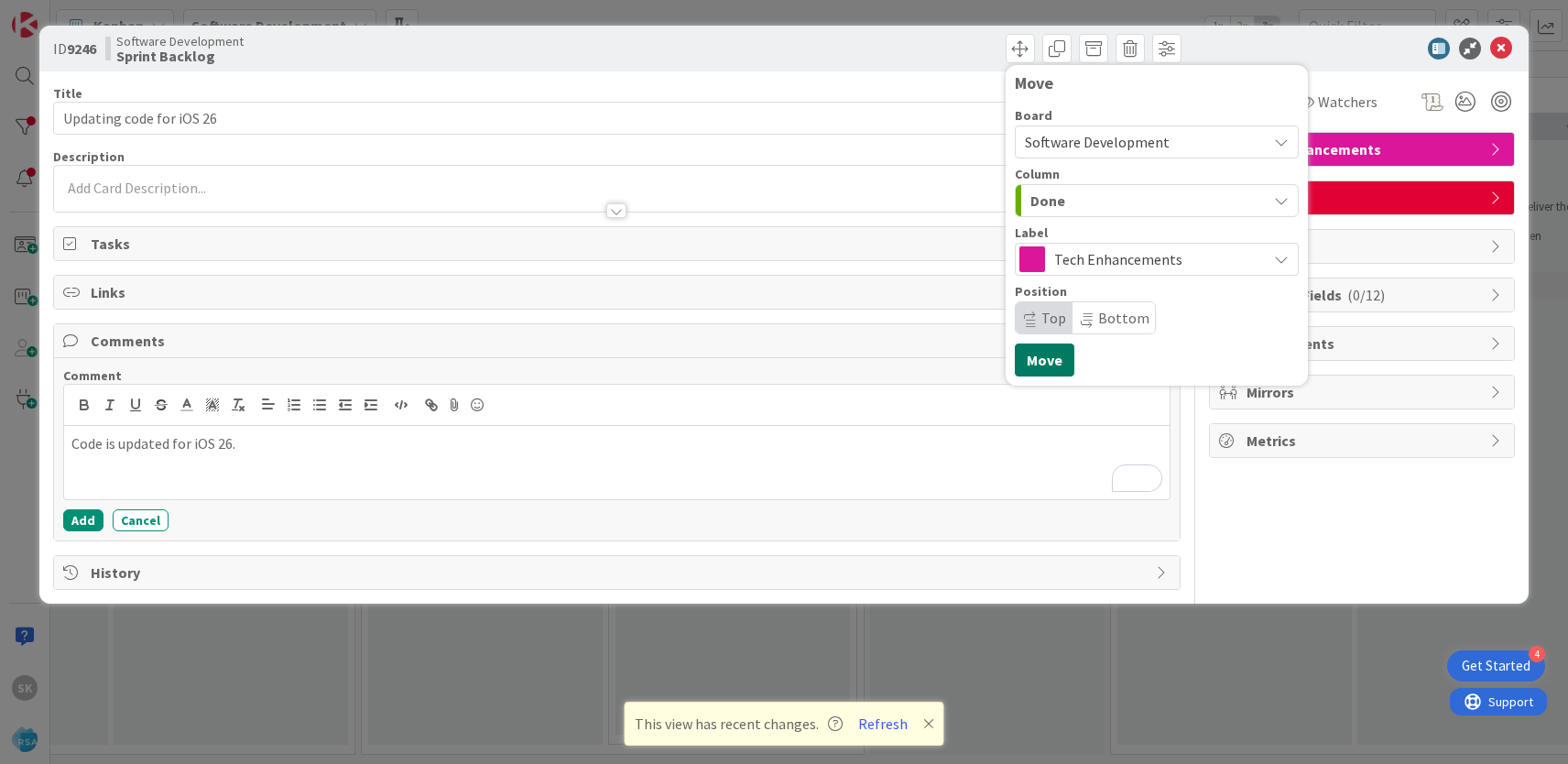
click at [1052, 368] on button "Move" at bounding box center [1044, 359] width 60 height 33
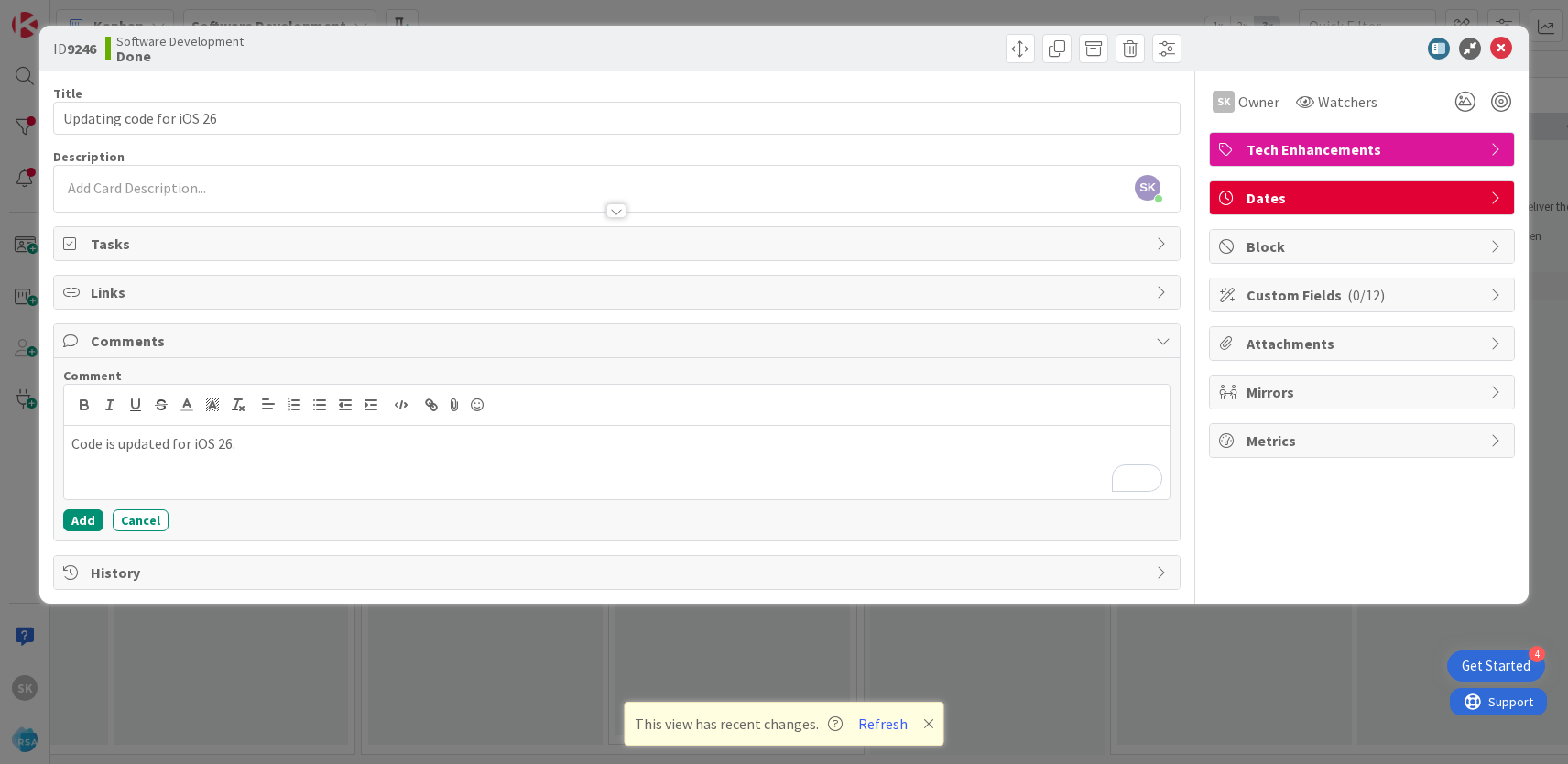
click at [1204, 13] on div "ID 9246 Software Development Done Move Move Title 24 / 128 Updating code for iO…" at bounding box center [784, 382] width 1568 height 764
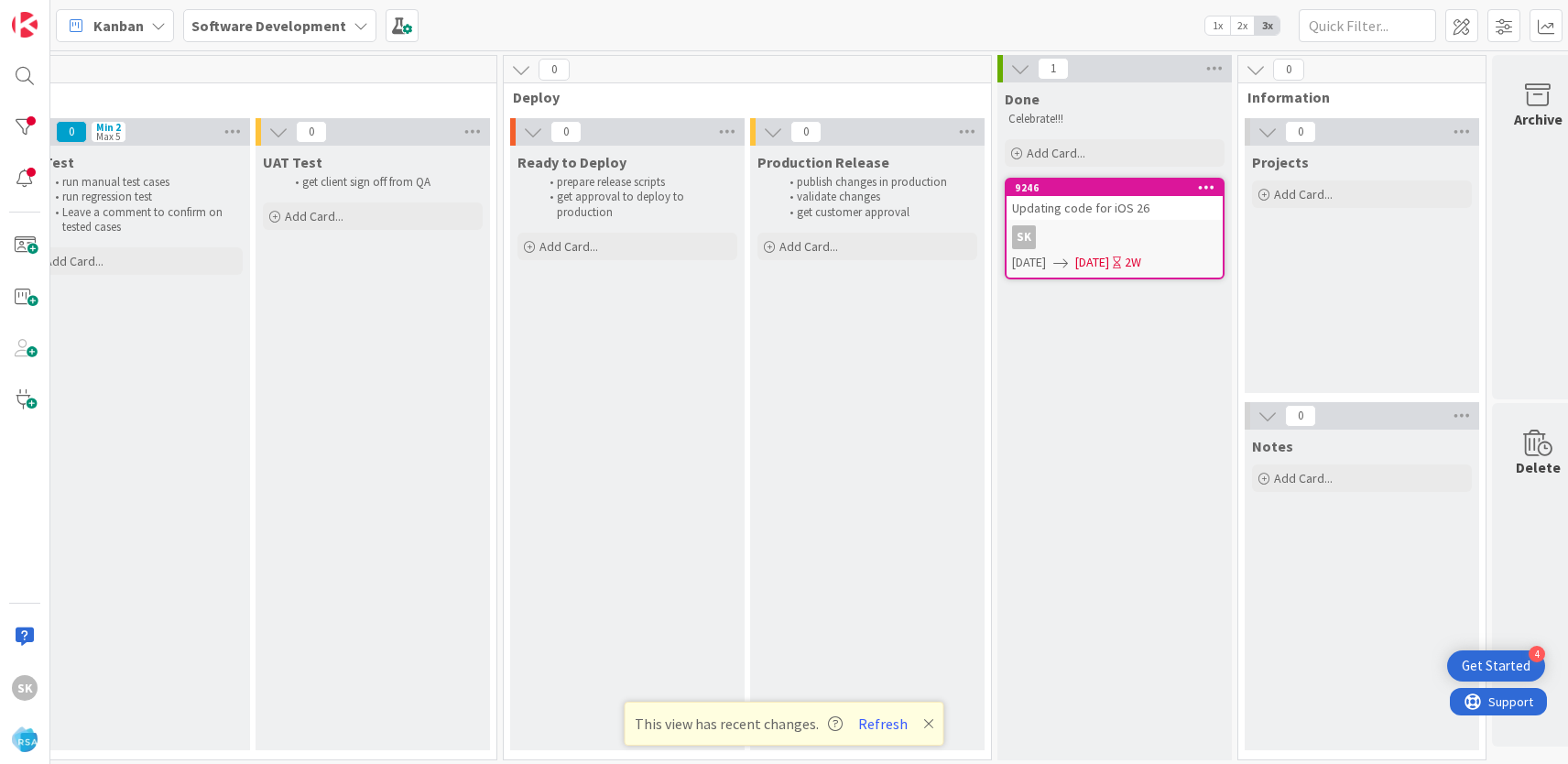
scroll to position [0, 3249]
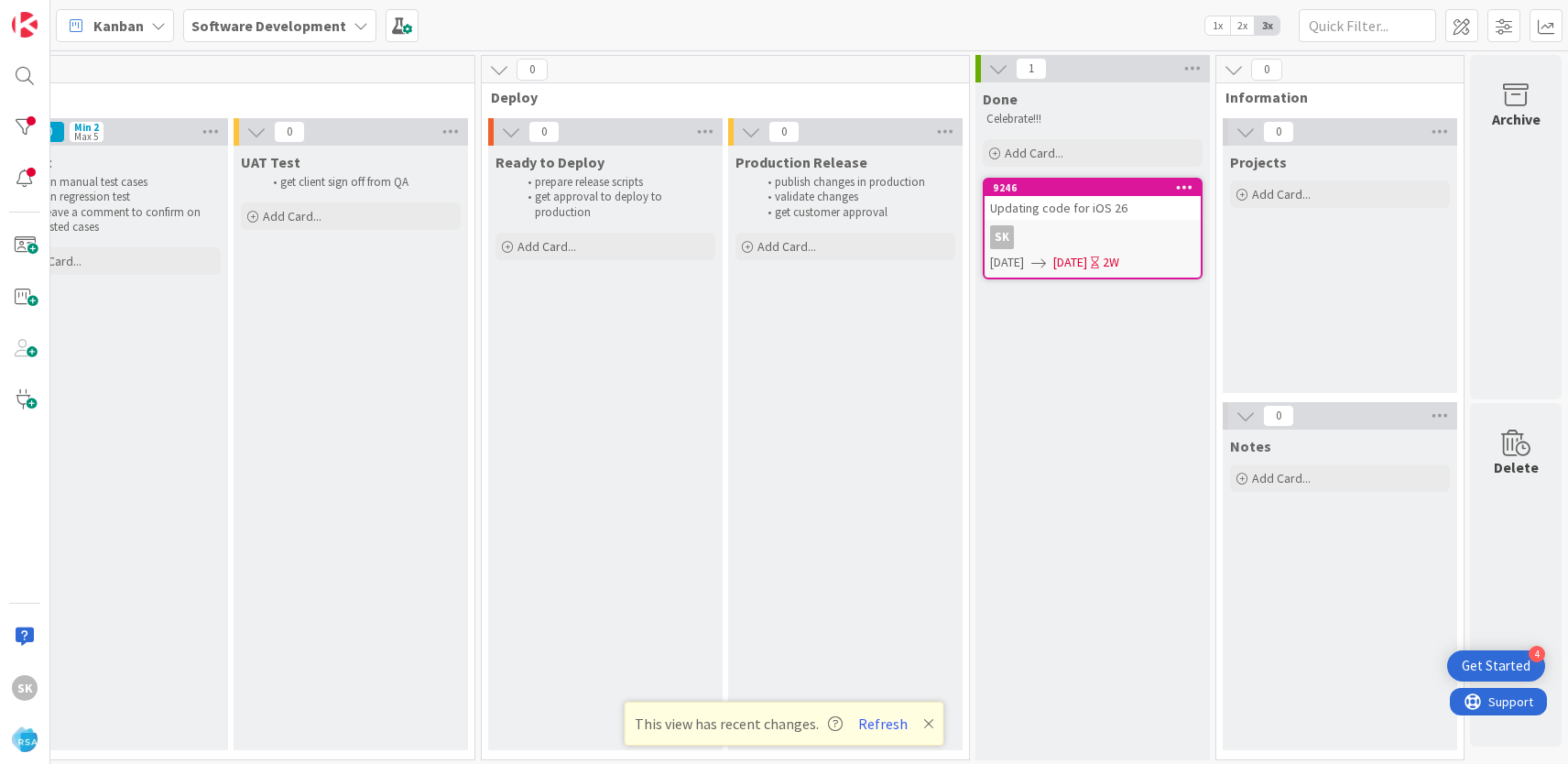
click at [1125, 214] on div "Updating code for iOS 26" at bounding box center [1092, 207] width 217 height 24
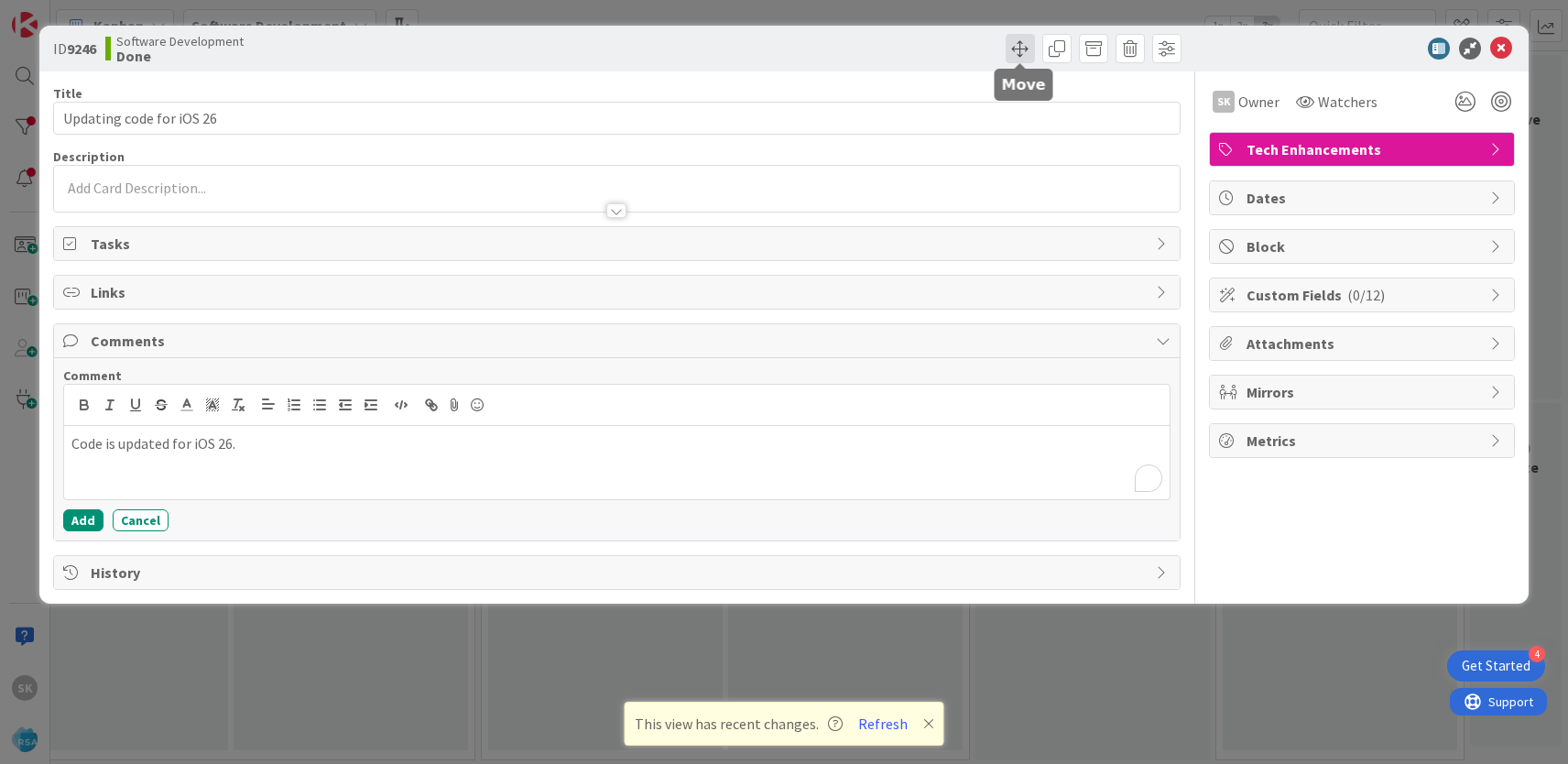
click at [1018, 48] on span at bounding box center [1019, 48] width 29 height 29
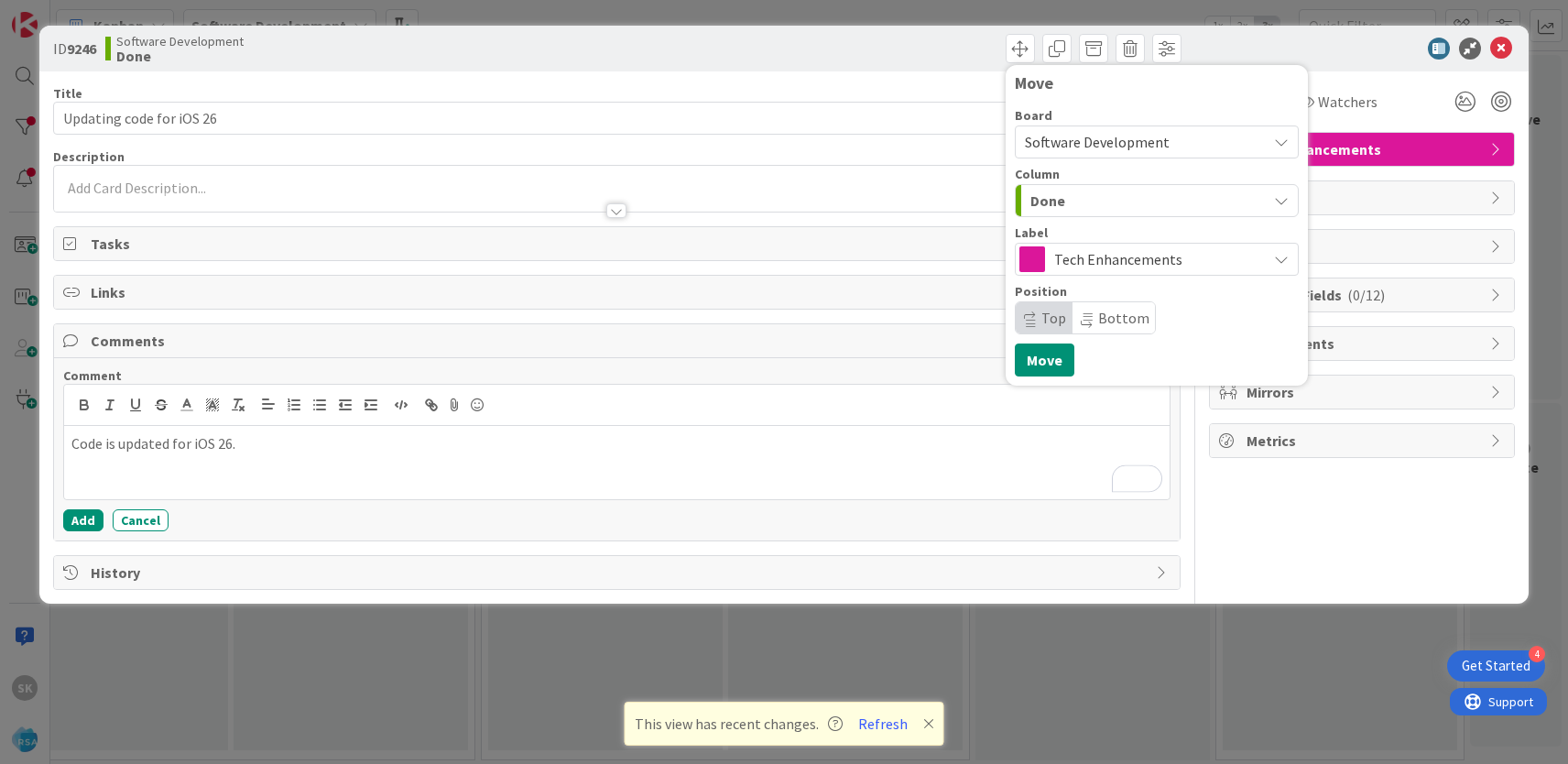
click at [1056, 198] on span "Done" at bounding box center [1048, 200] width 35 height 24
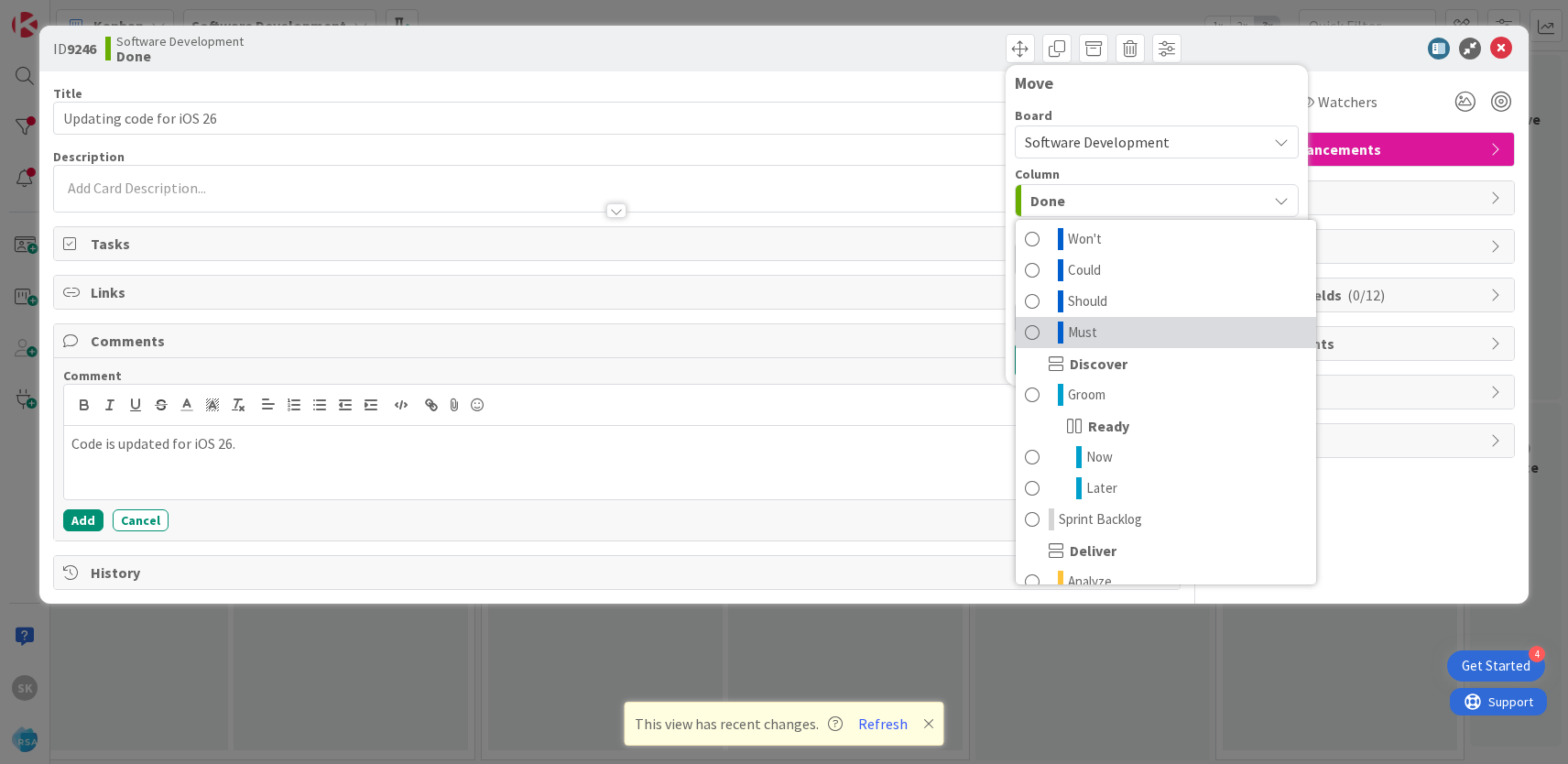
scroll to position [113, 0]
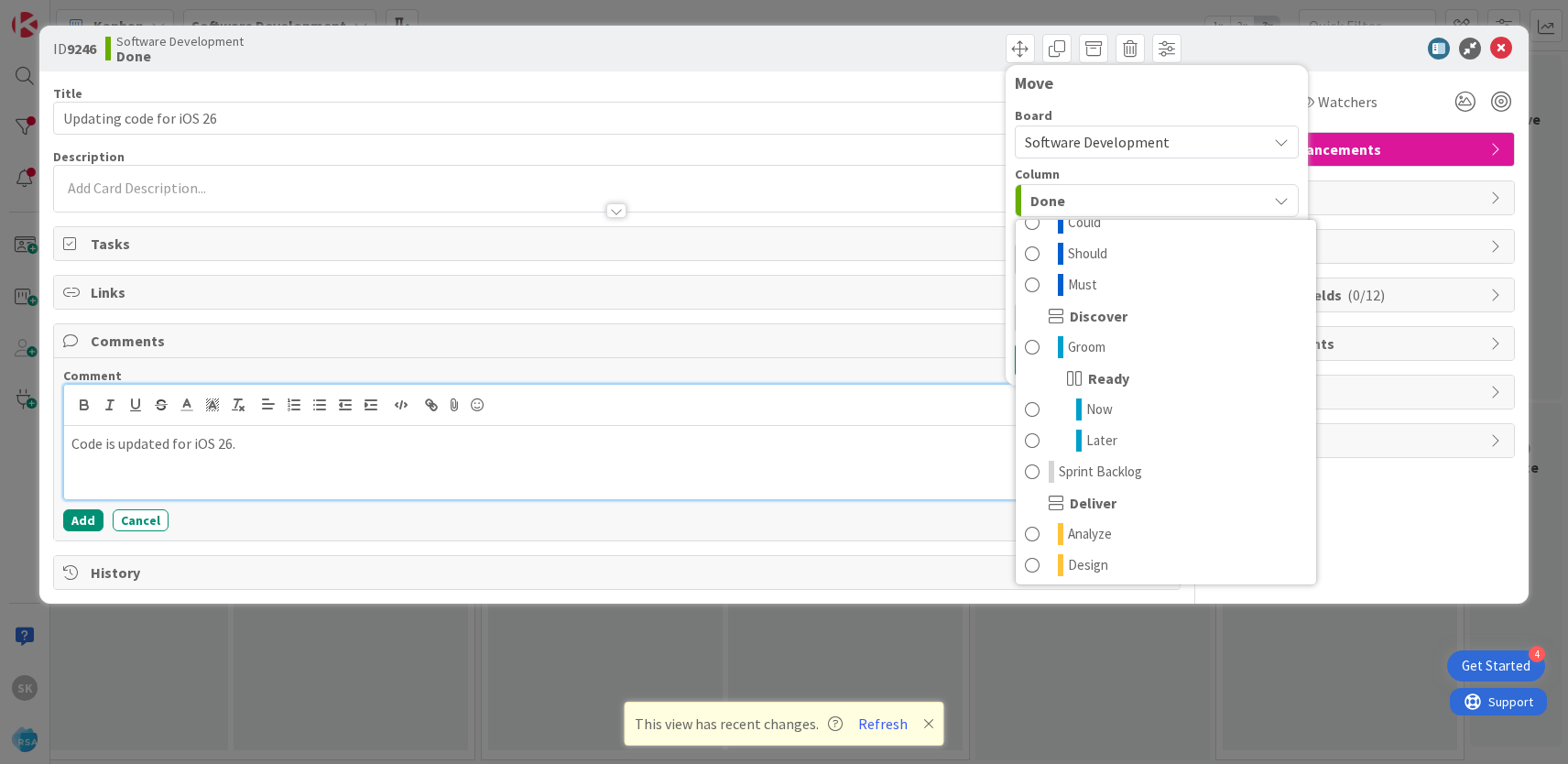
click at [498, 461] on div "Code is updated for iOS 26." at bounding box center [617, 461] width 1106 height 73
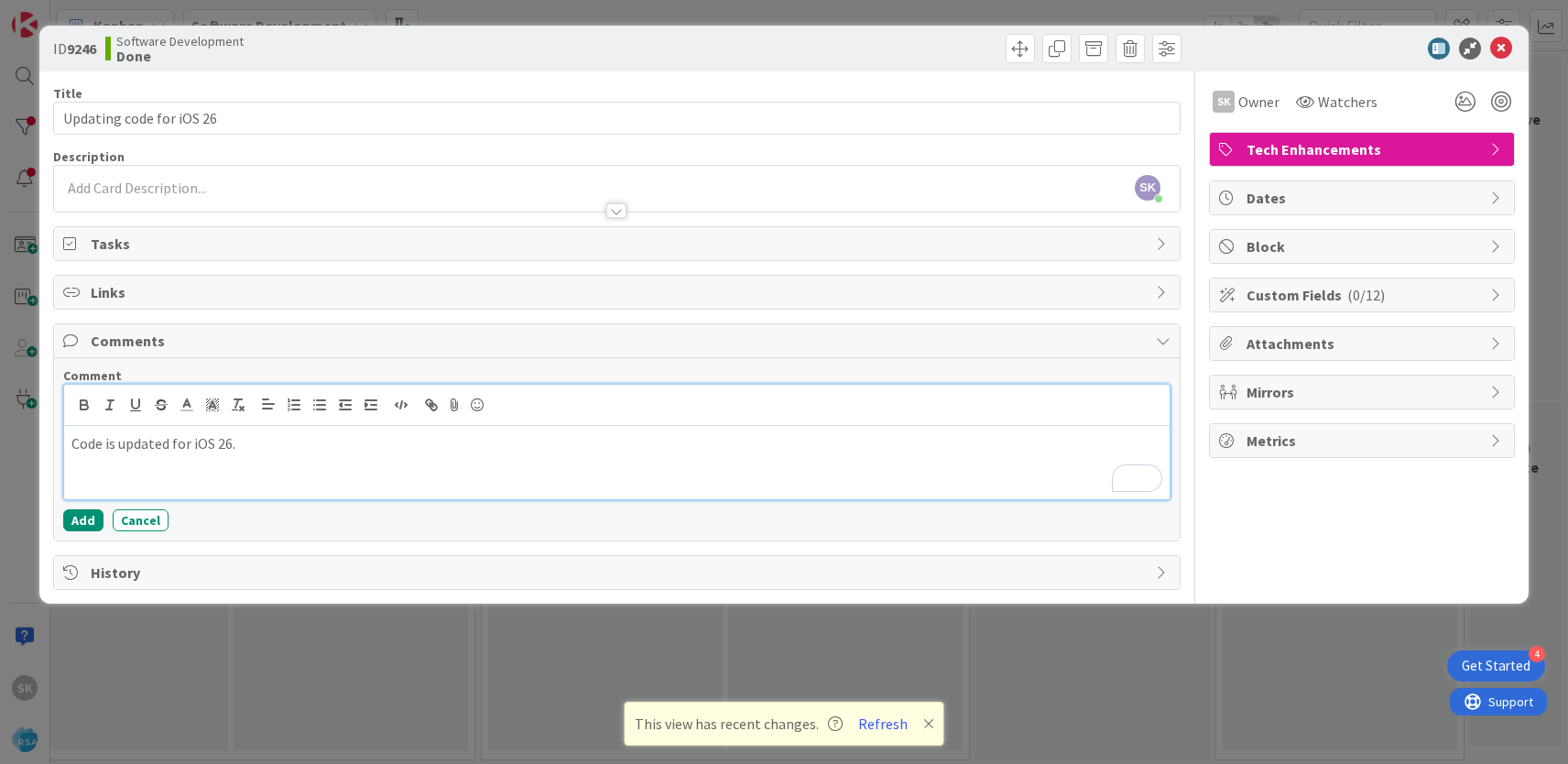
click at [132, 443] on p "Code is updated for iOS 26." at bounding box center [617, 443] width 1090 height 21
click at [157, 448] on p "Code is updated for iOS 26." at bounding box center [617, 443] width 1090 height 21
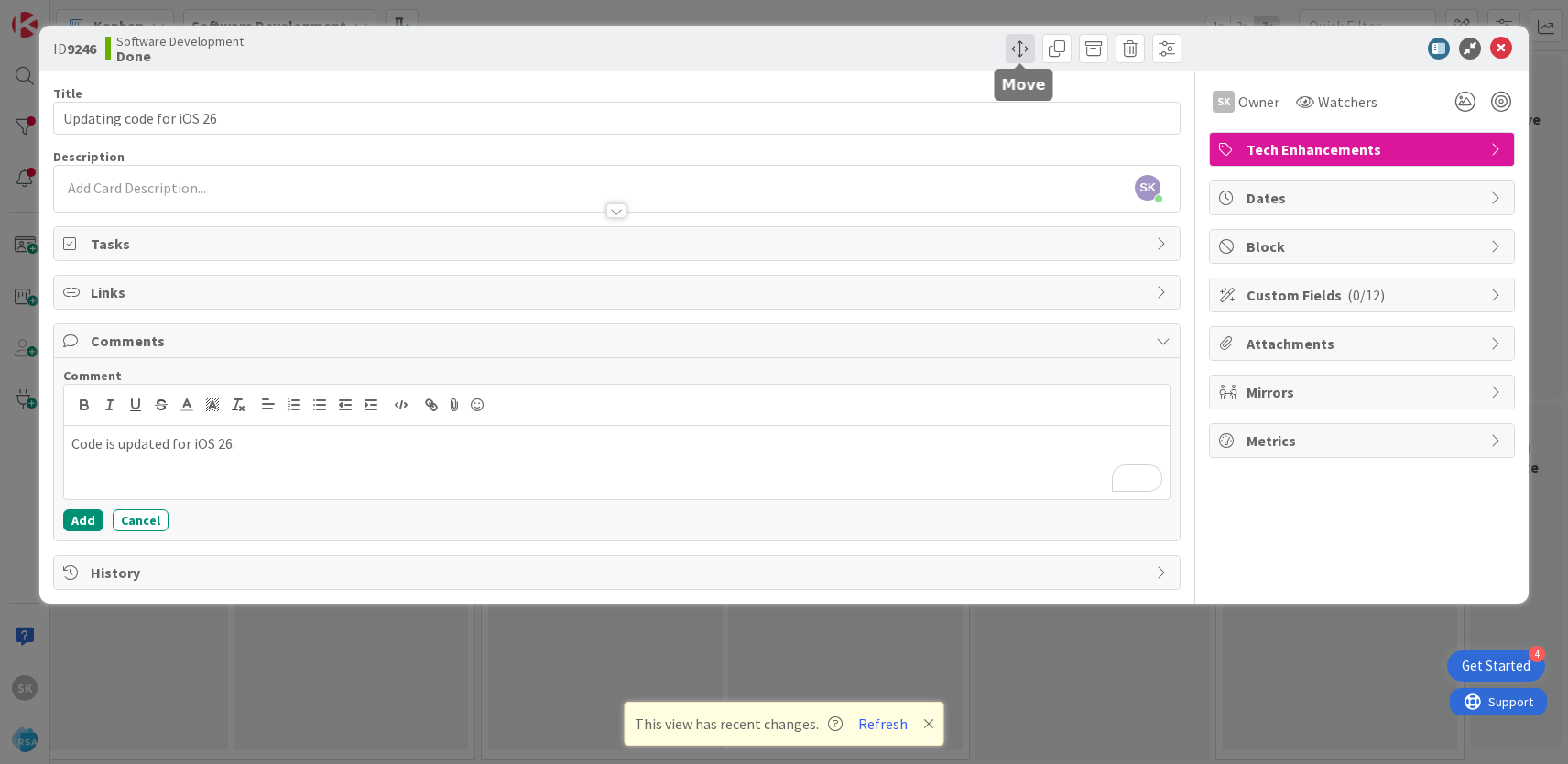
click at [1019, 50] on span at bounding box center [1019, 48] width 29 height 29
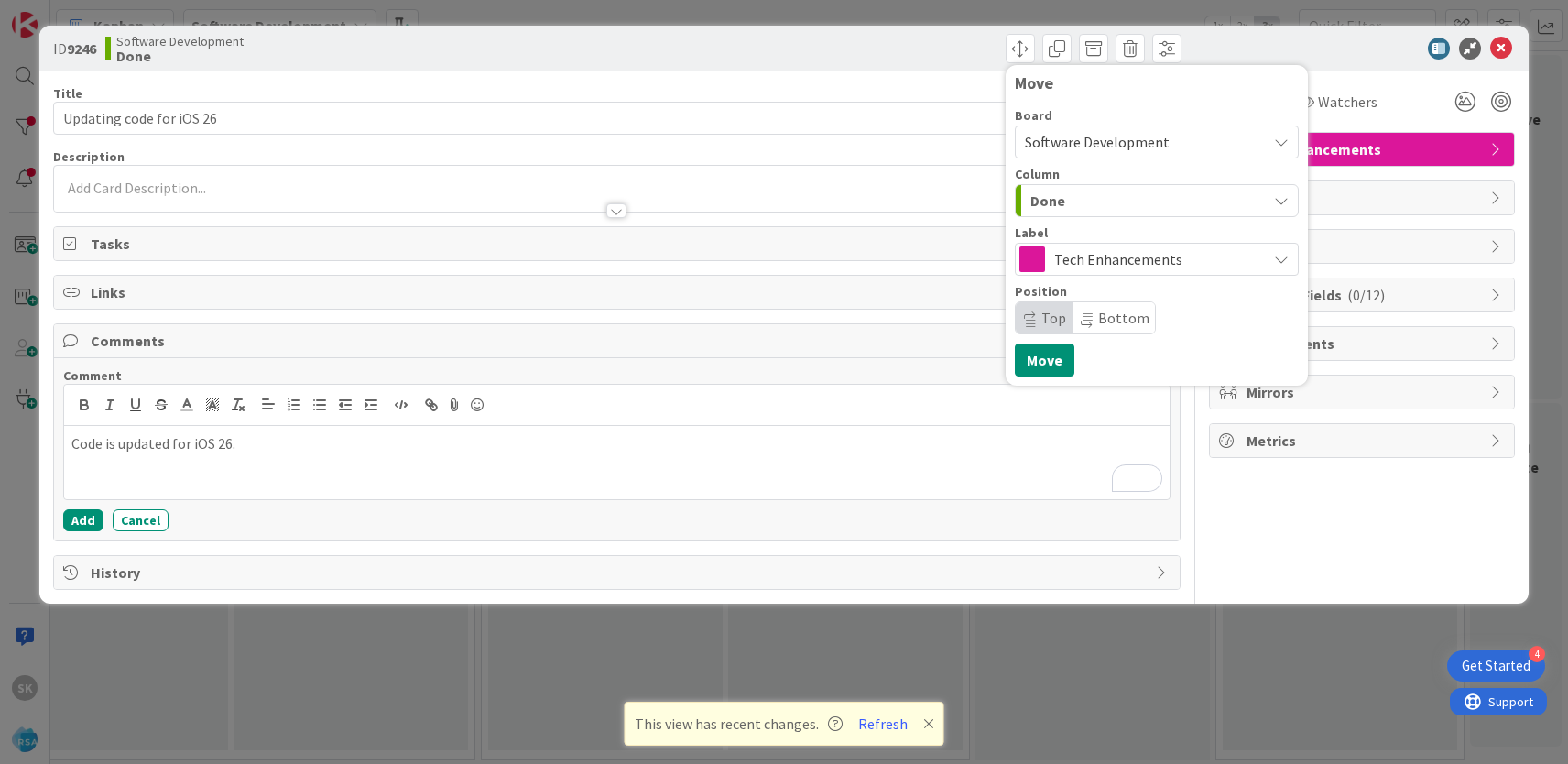
click at [1147, 208] on div "Done" at bounding box center [1146, 200] width 241 height 29
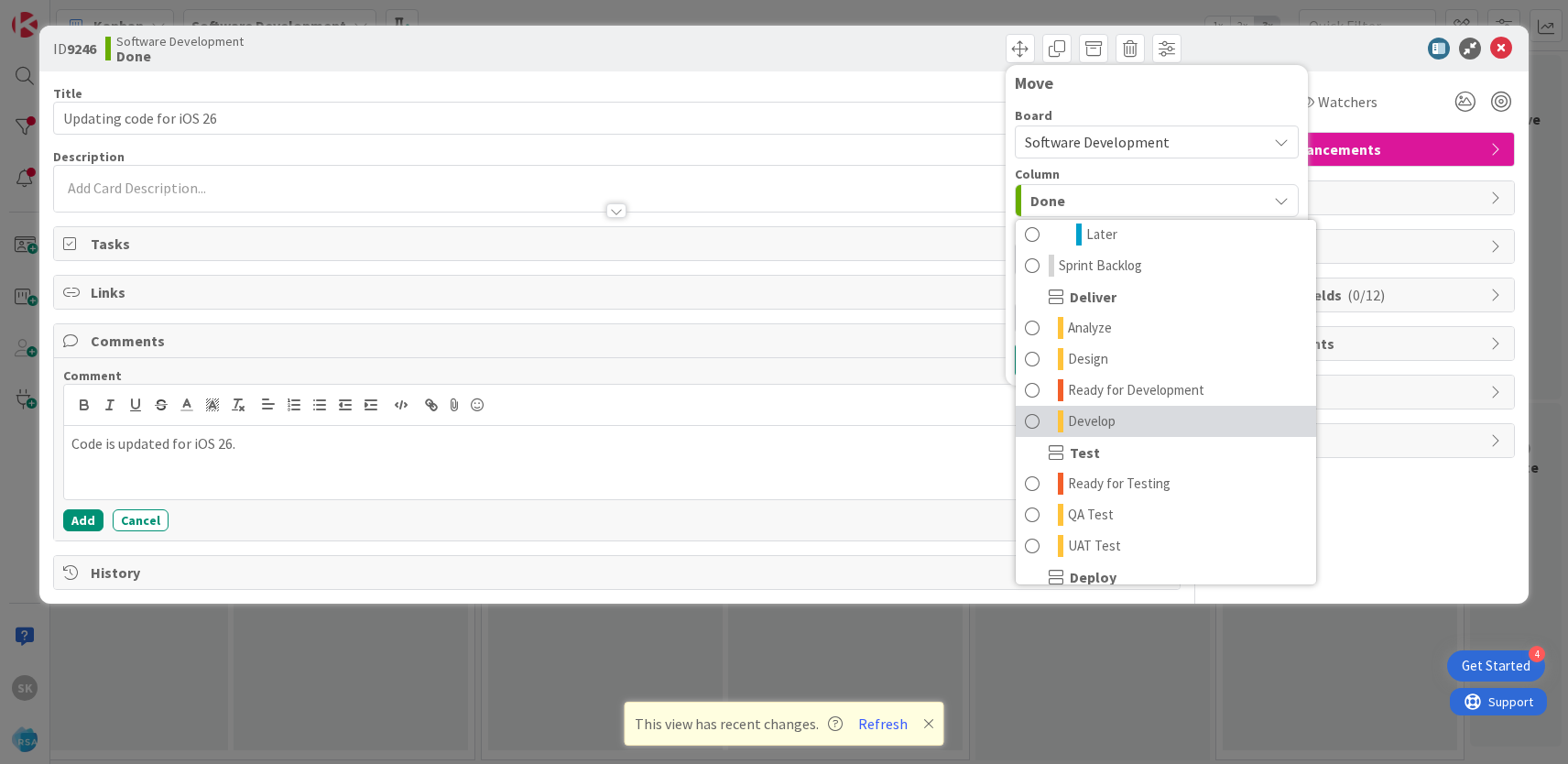
scroll to position [309, 0]
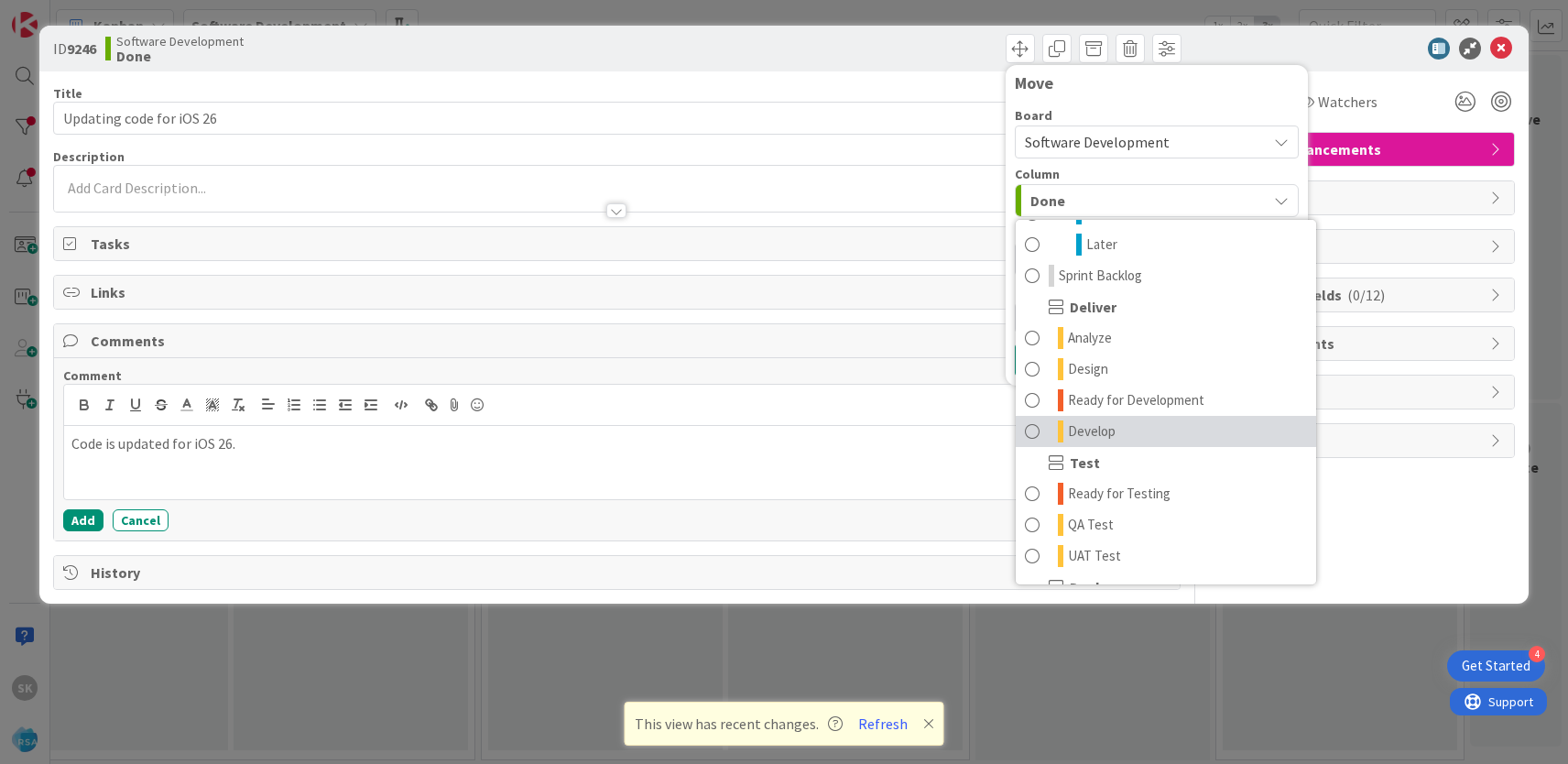
click at [1083, 428] on span "Develop" at bounding box center [1091, 431] width 47 height 22
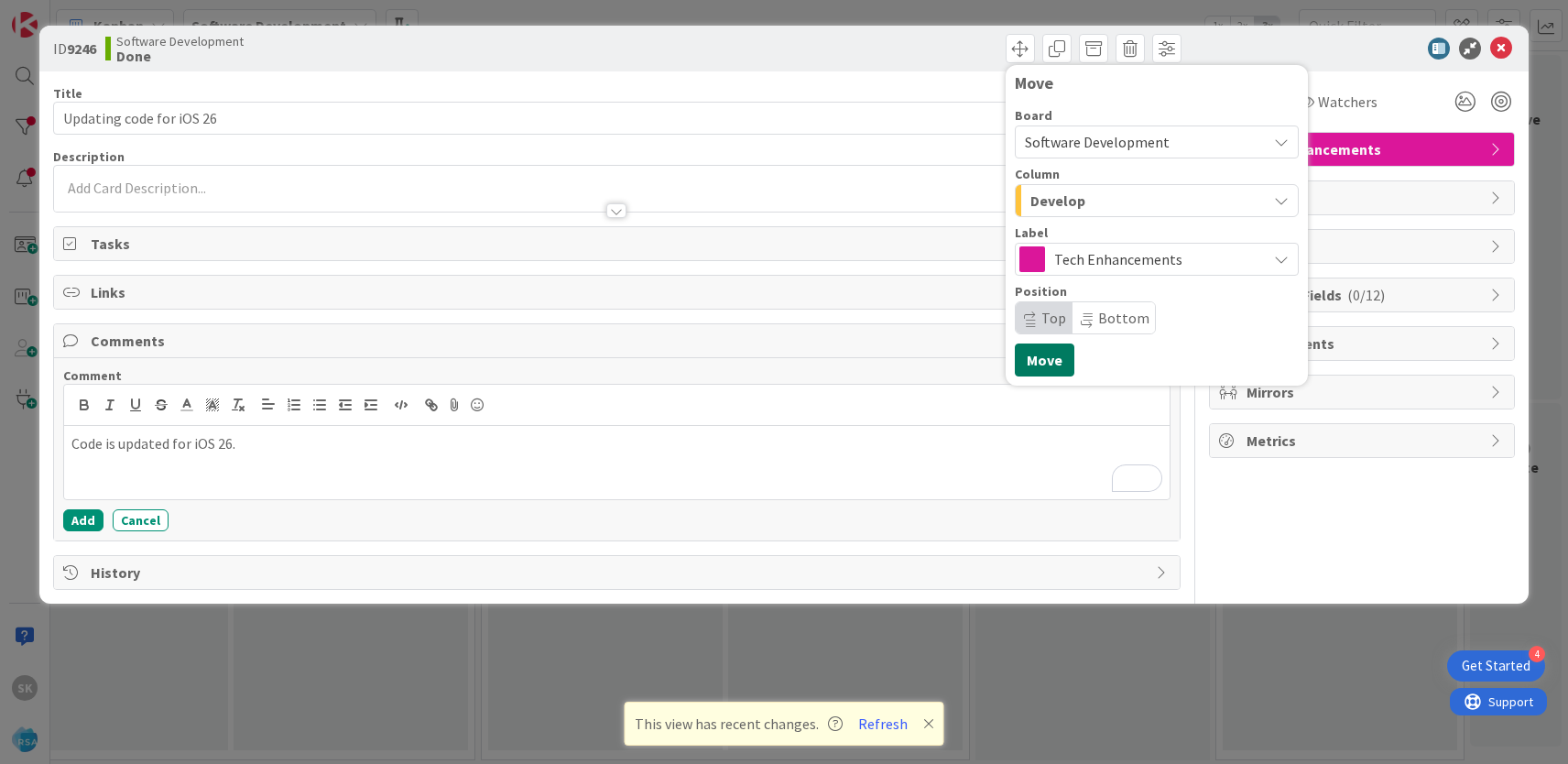
click at [1044, 367] on button "Move" at bounding box center [1044, 359] width 60 height 33
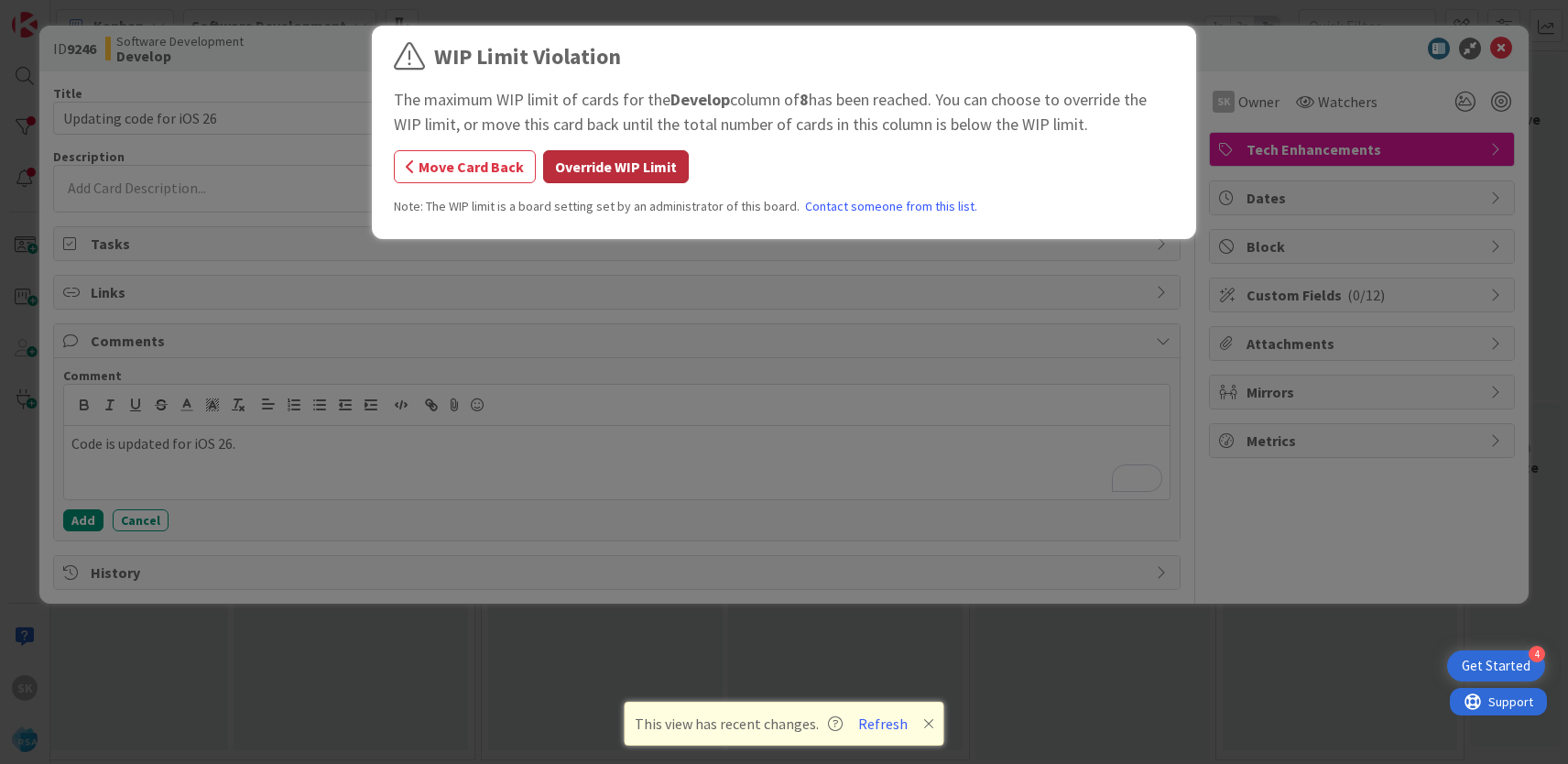
click at [624, 170] on button "Override WIP Limit" at bounding box center [616, 166] width 146 height 33
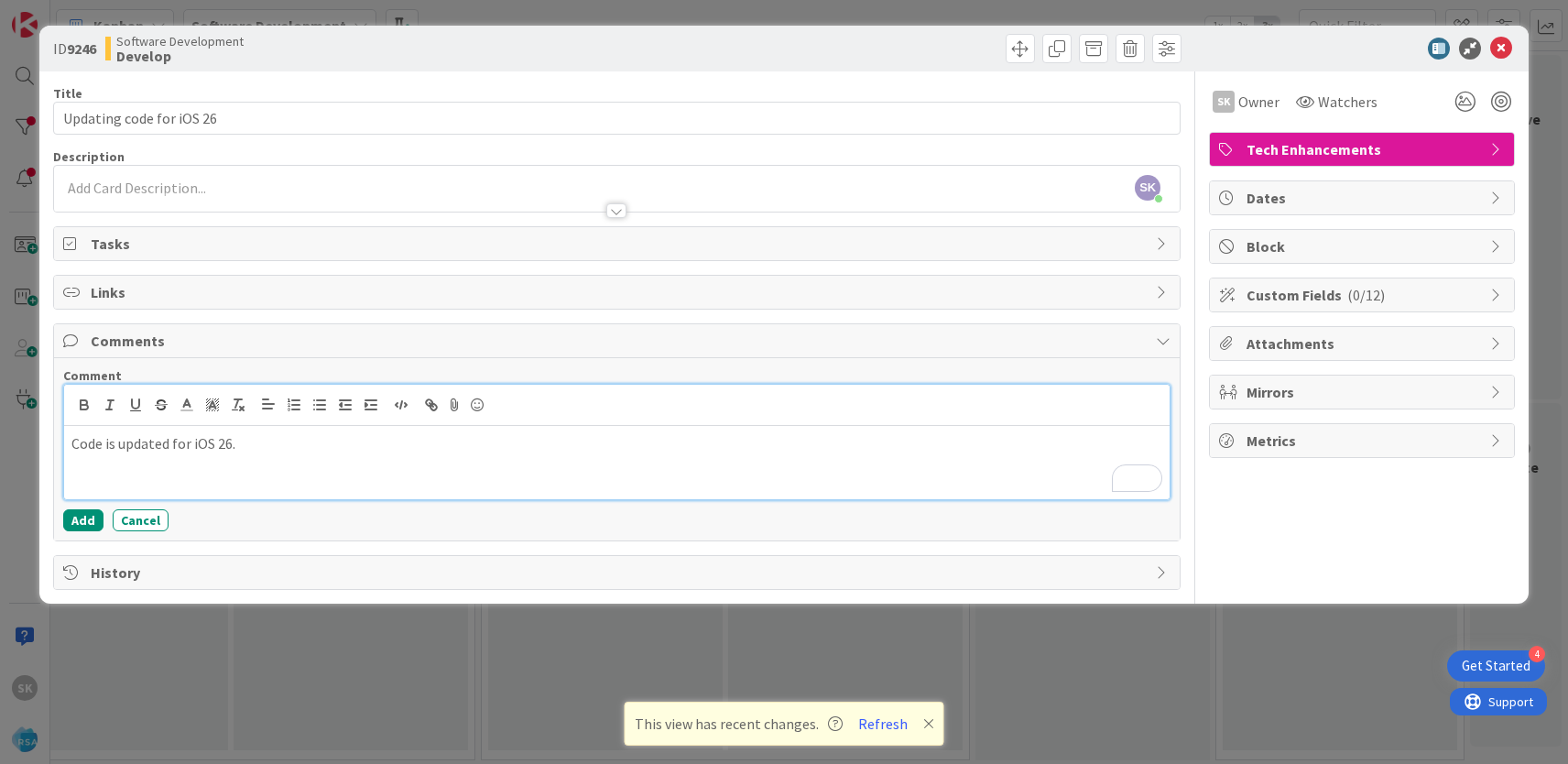
click at [292, 442] on p "Code is updated for iOS 26." at bounding box center [617, 443] width 1090 height 21
click at [143, 443] on p "Code is updated for iOS 26." at bounding box center [617, 443] width 1090 height 21
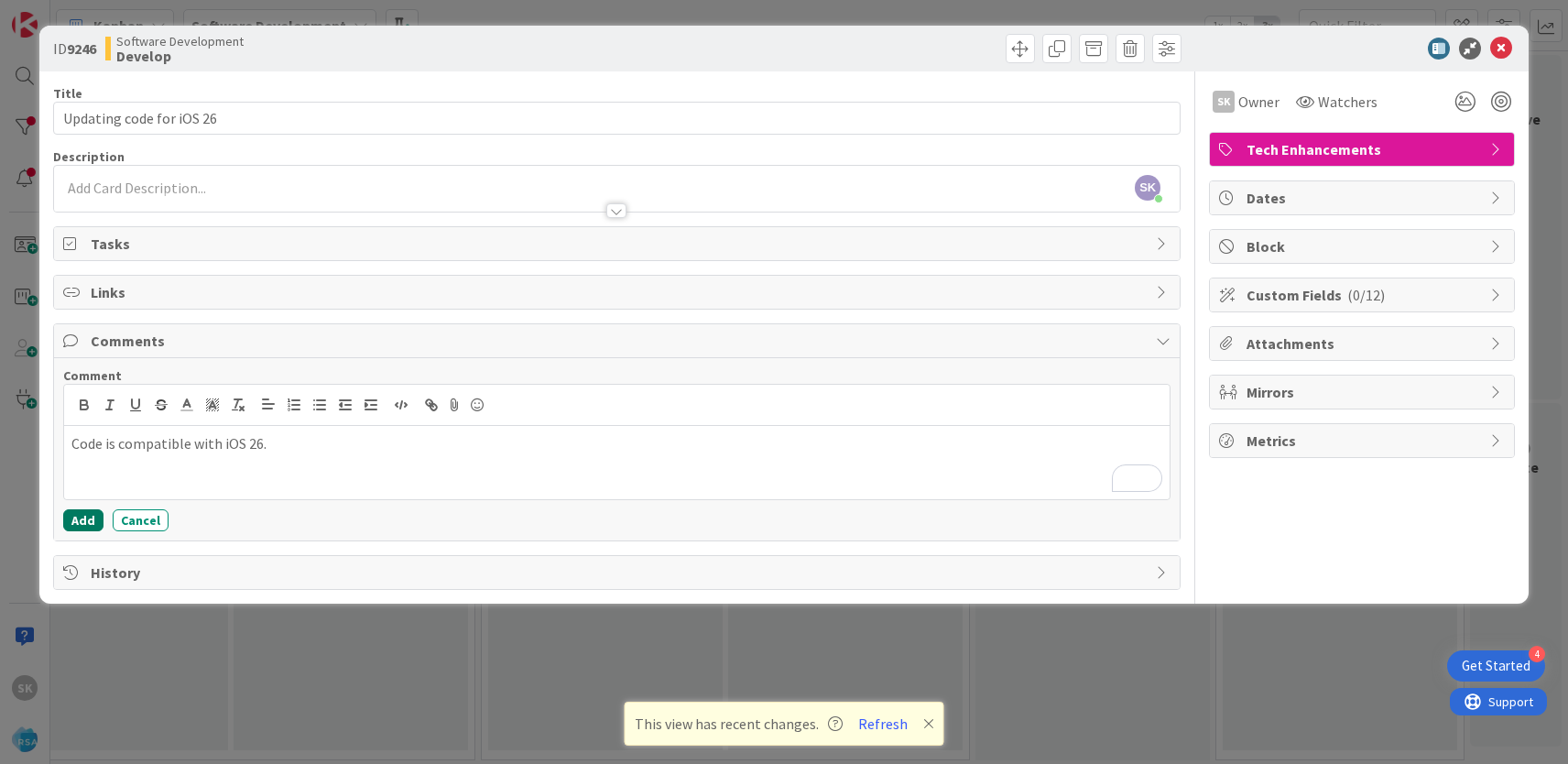
click at [87, 519] on button "Add" at bounding box center [83, 519] width 41 height 22
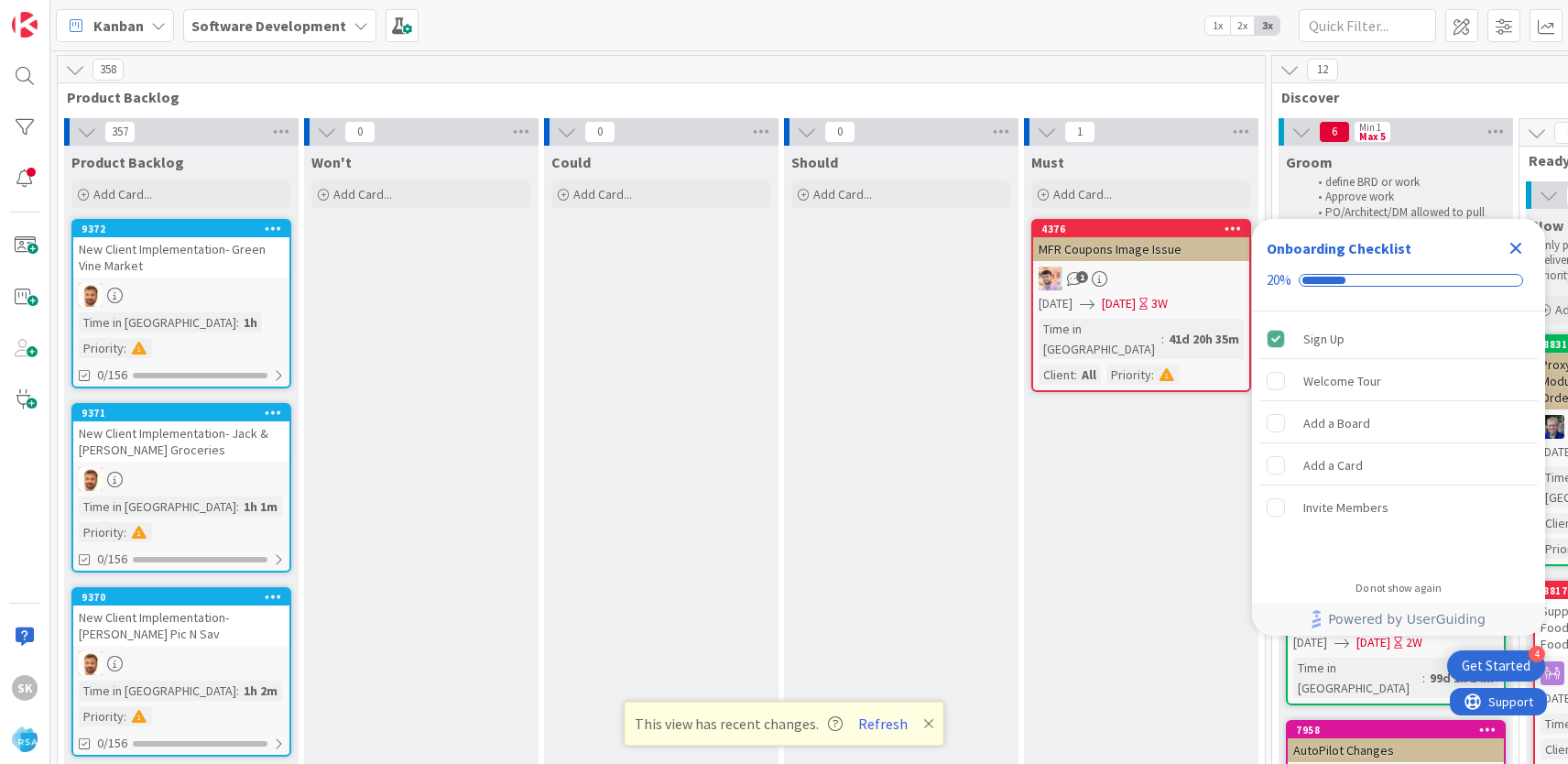
scroll to position [9545, 0]
